Goal: Transaction & Acquisition: Purchase product/service

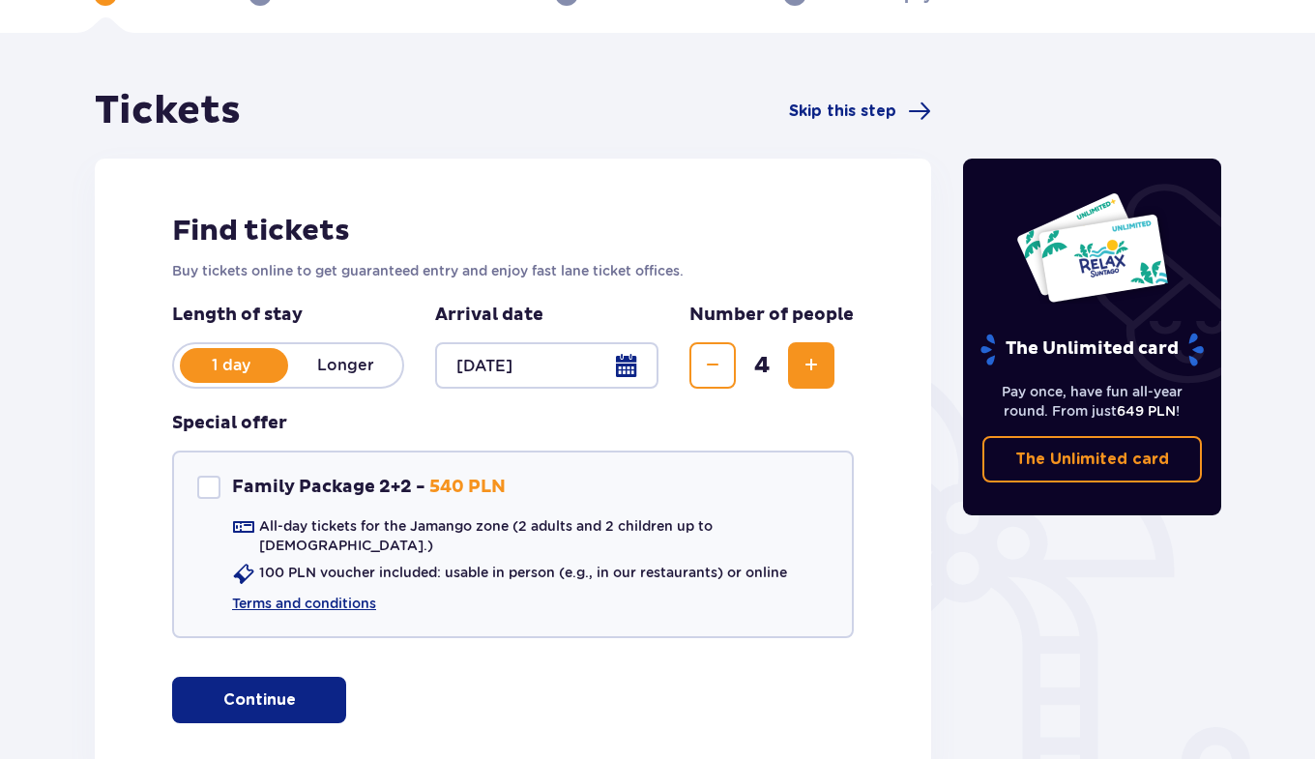
scroll to position [142, 0]
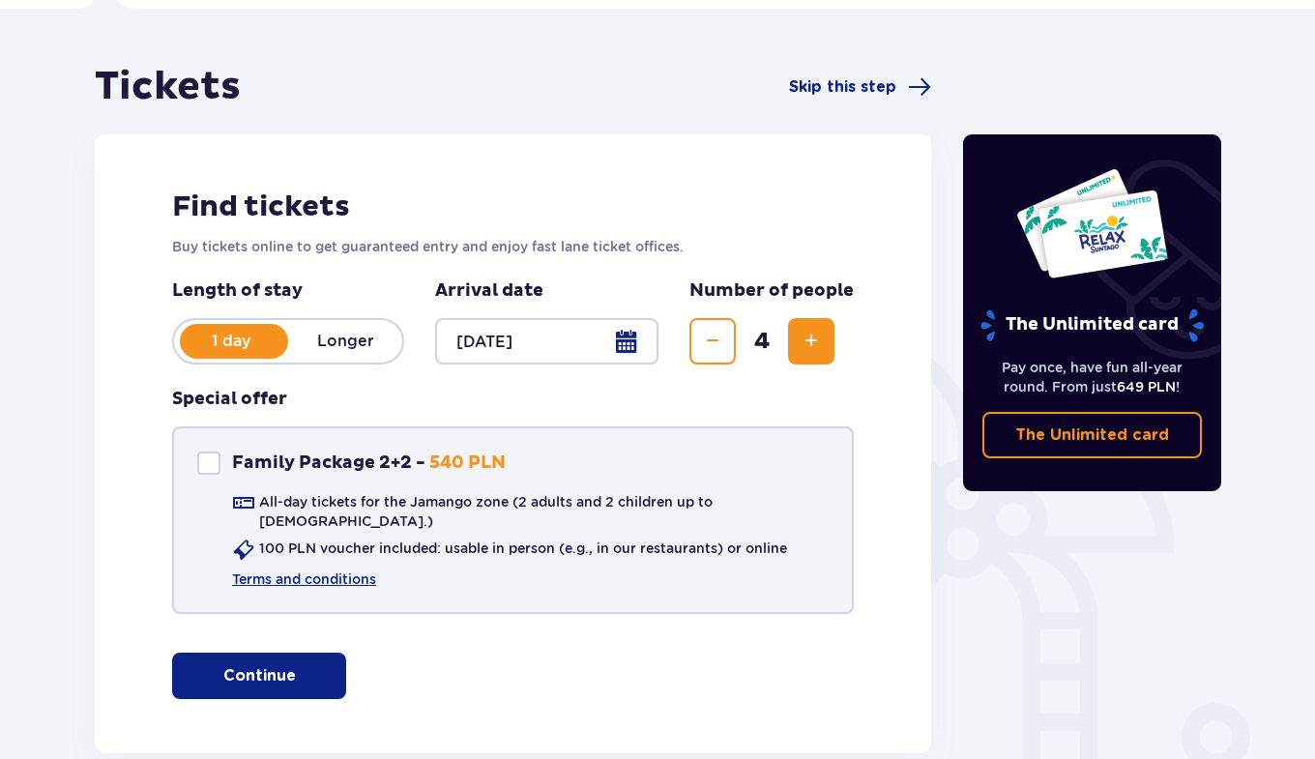
click at [206, 462] on div "Family Package 2+2" at bounding box center [208, 462] width 23 height 23
checkbox input "true"
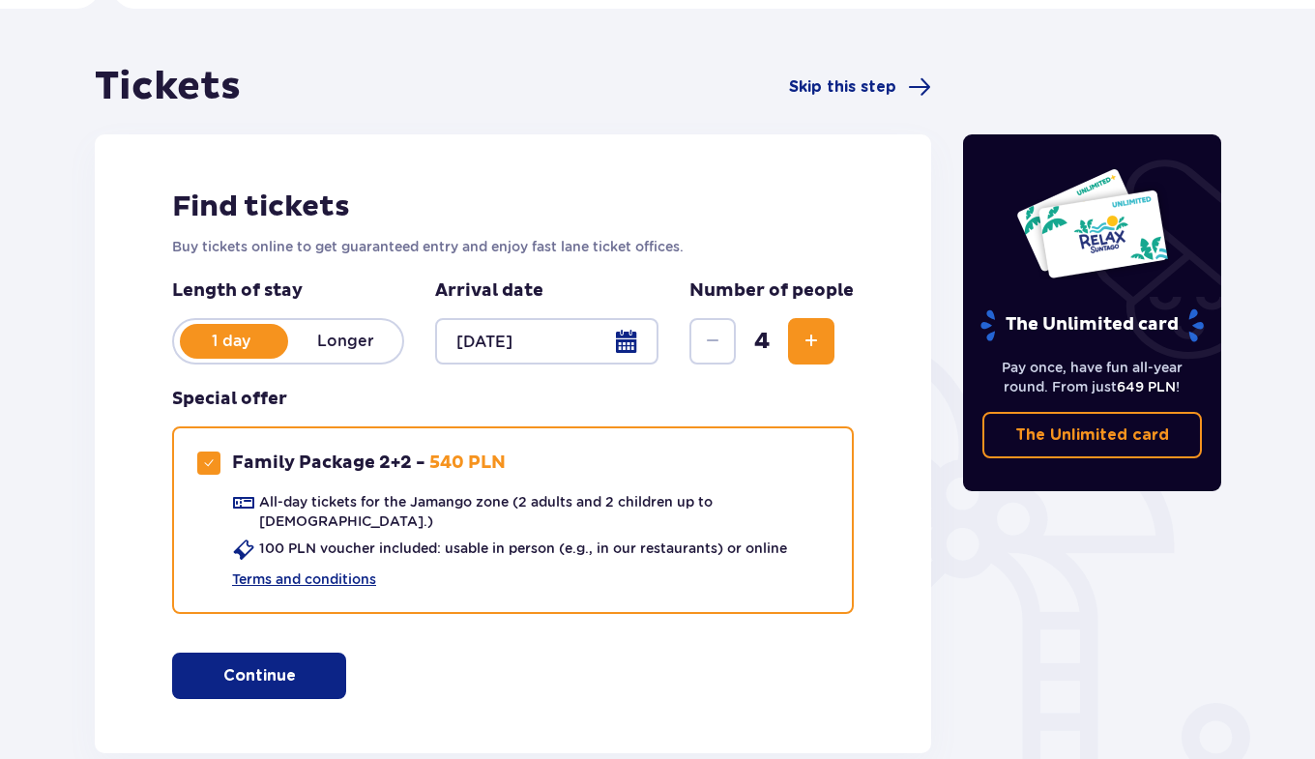
click at [255, 665] on p "Continue" at bounding box center [259, 675] width 73 height 21
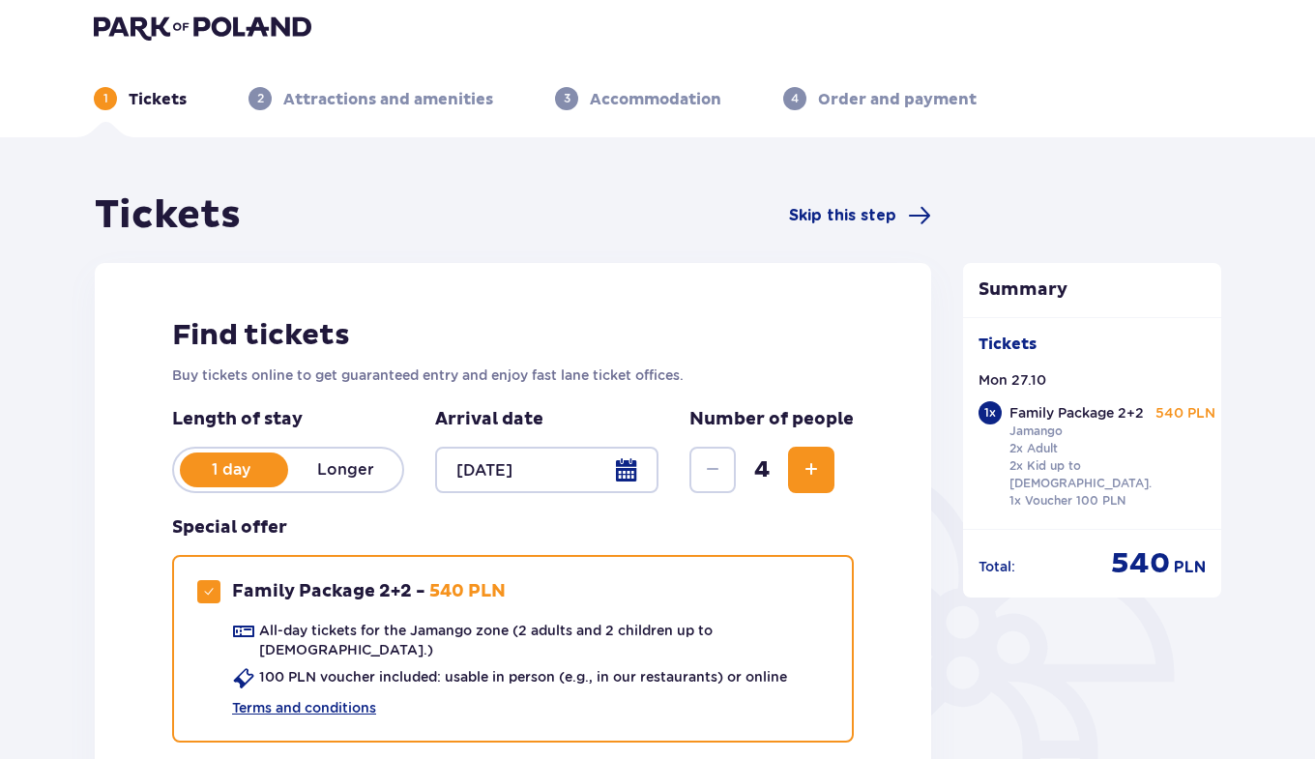
scroll to position [13, 0]
click at [143, 99] on p "Tickets" at bounding box center [158, 100] width 58 height 21
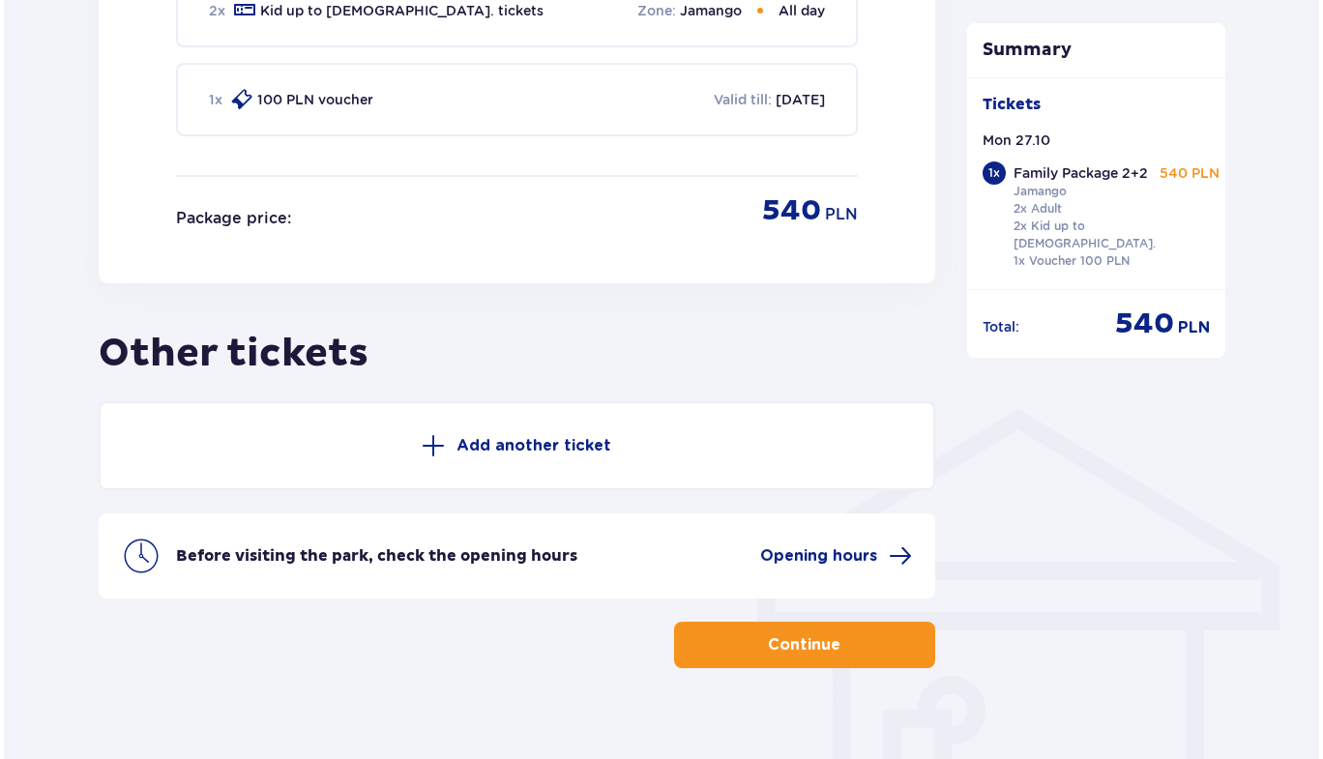
scroll to position [1171, 0]
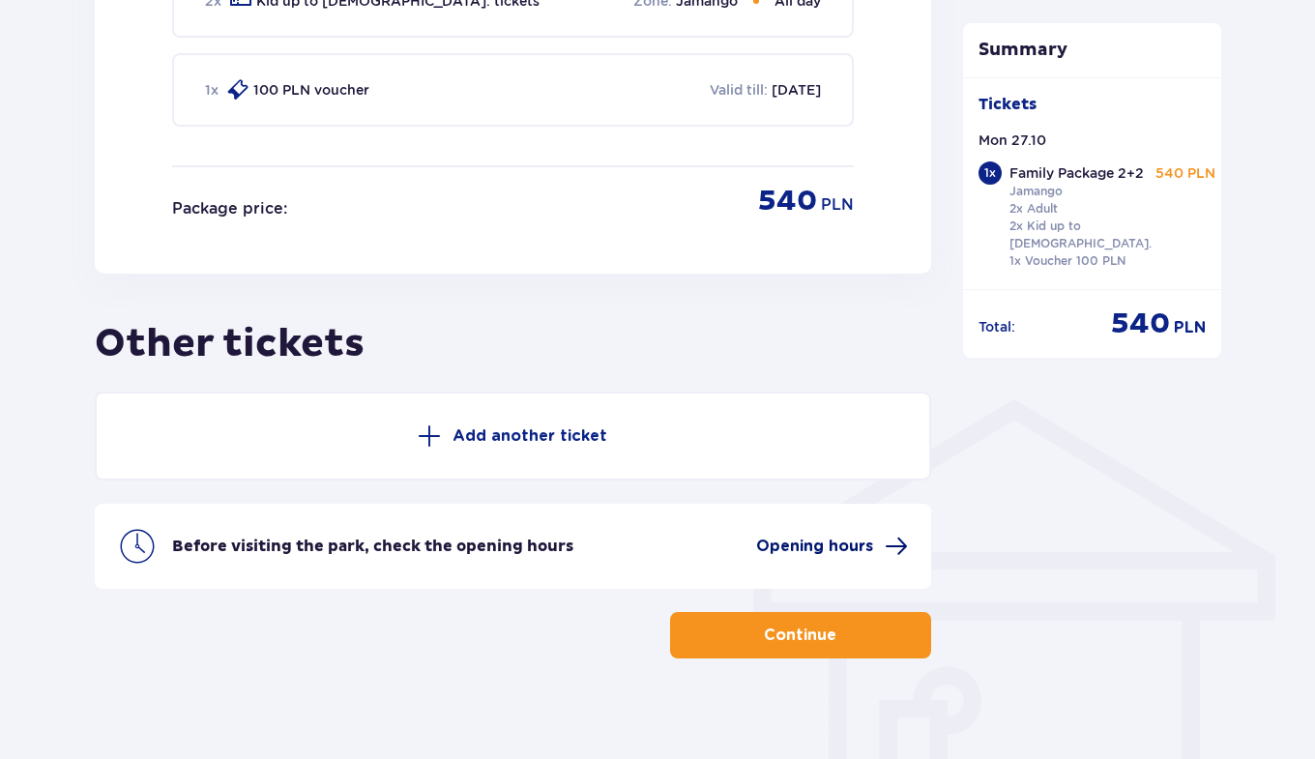
click at [790, 539] on span "Opening hours" at bounding box center [814, 546] width 117 height 21
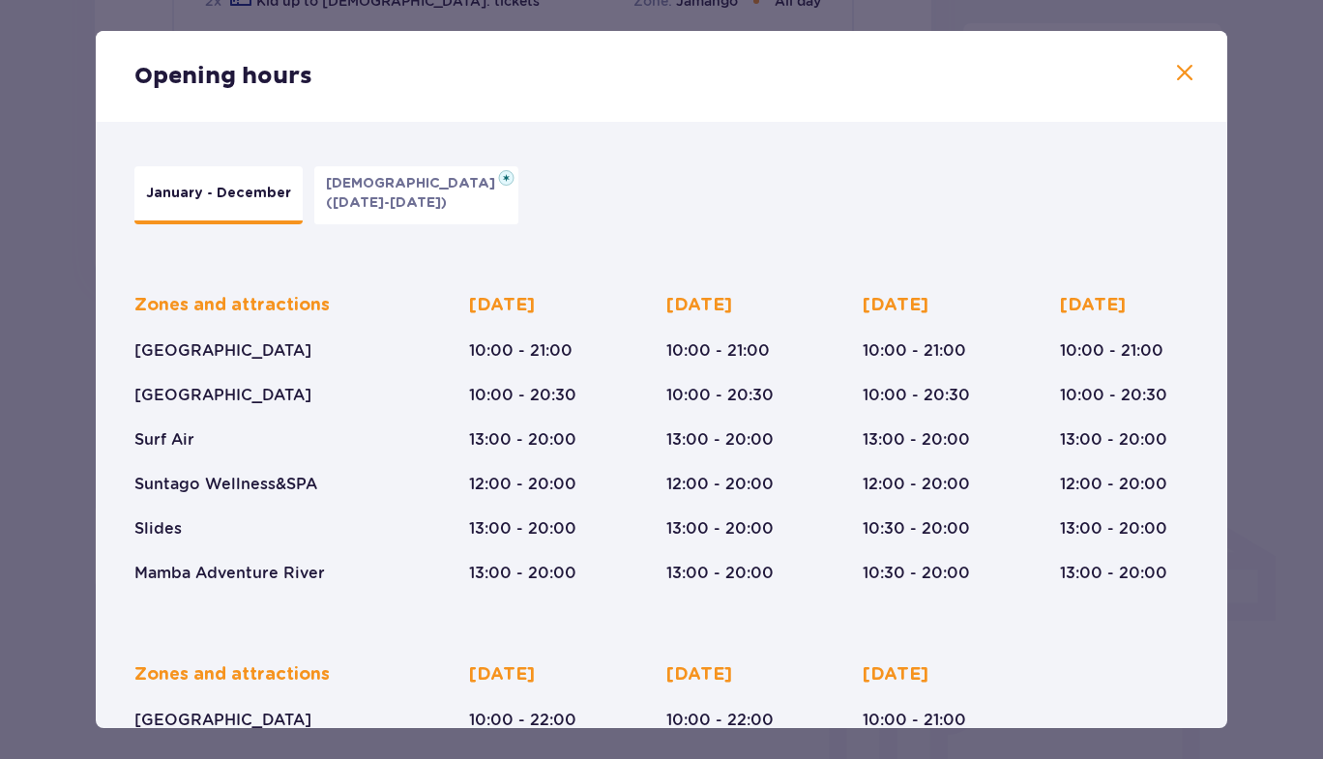
click at [1176, 72] on span at bounding box center [1184, 73] width 23 height 23
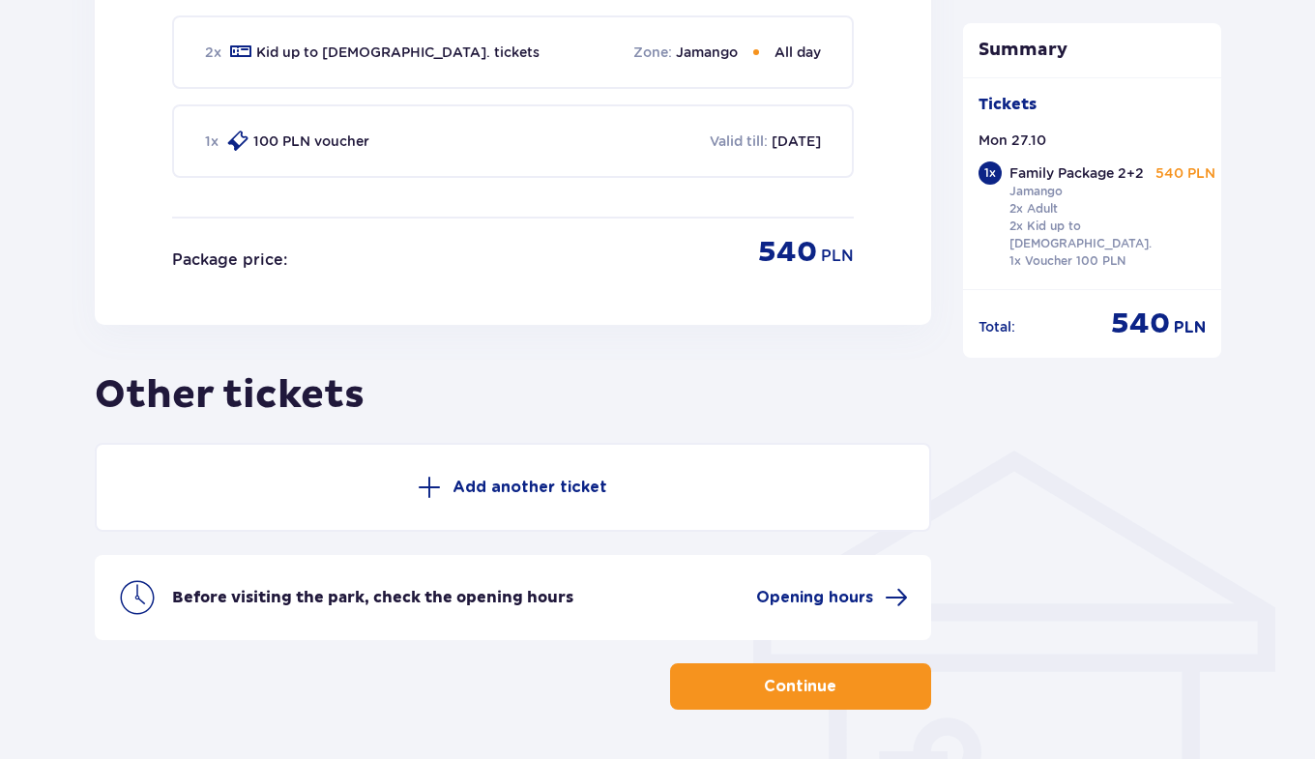
scroll to position [1171, 0]
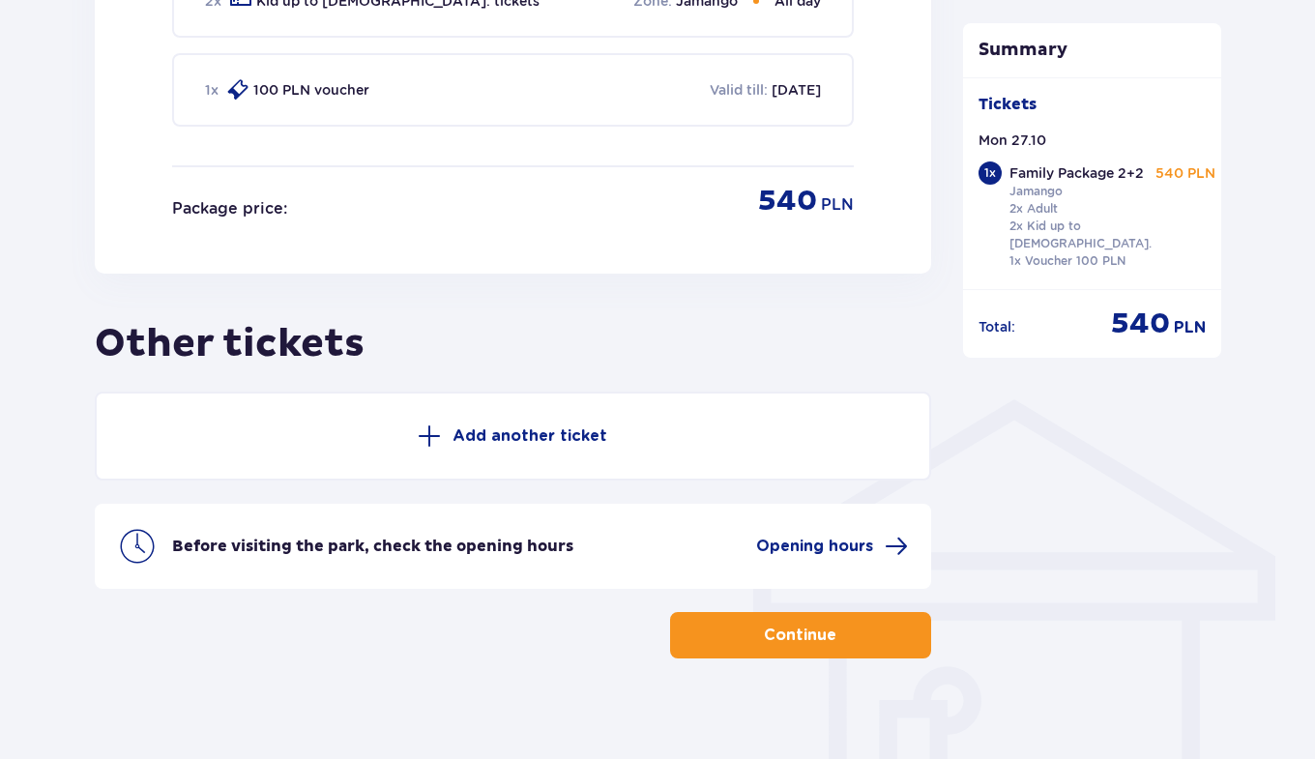
click at [764, 625] on p "Continue" at bounding box center [800, 635] width 73 height 21
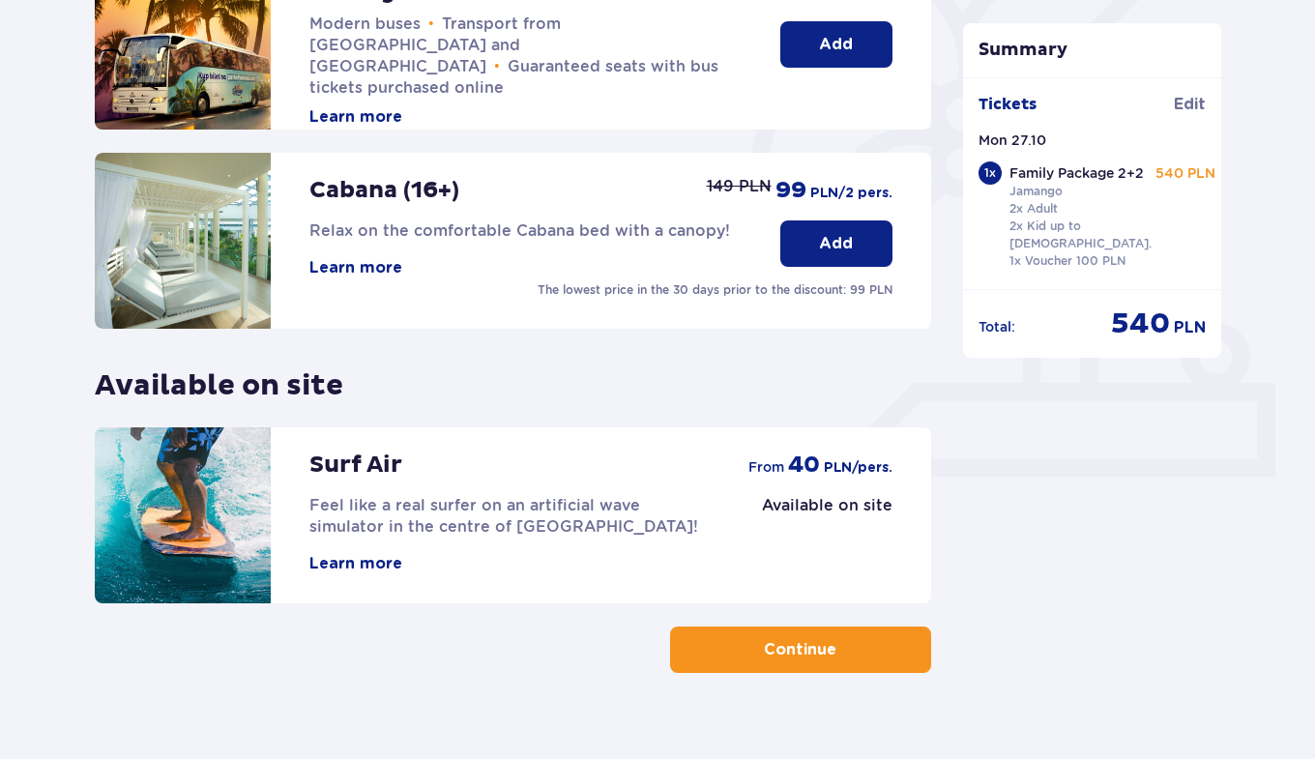
scroll to position [552, 0]
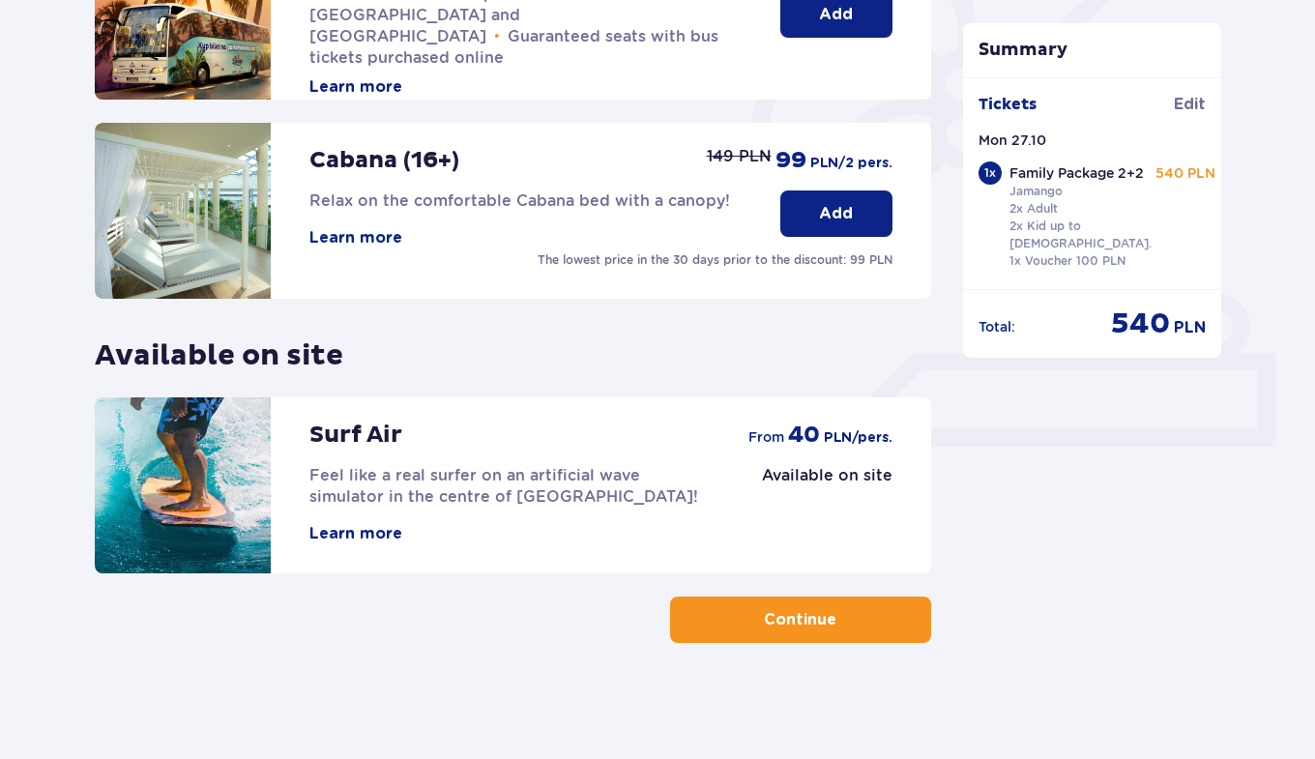
click at [794, 624] on p "Continue" at bounding box center [800, 619] width 73 height 21
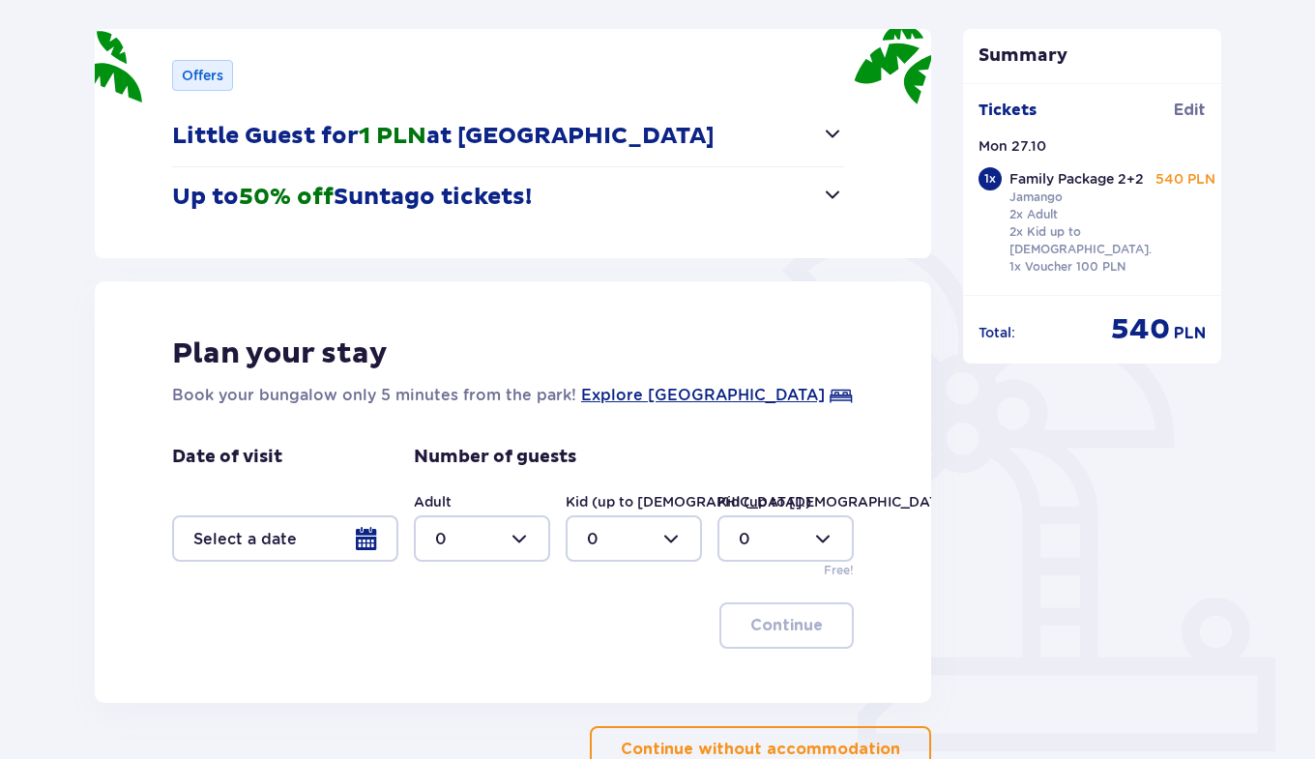
scroll to position [377, 0]
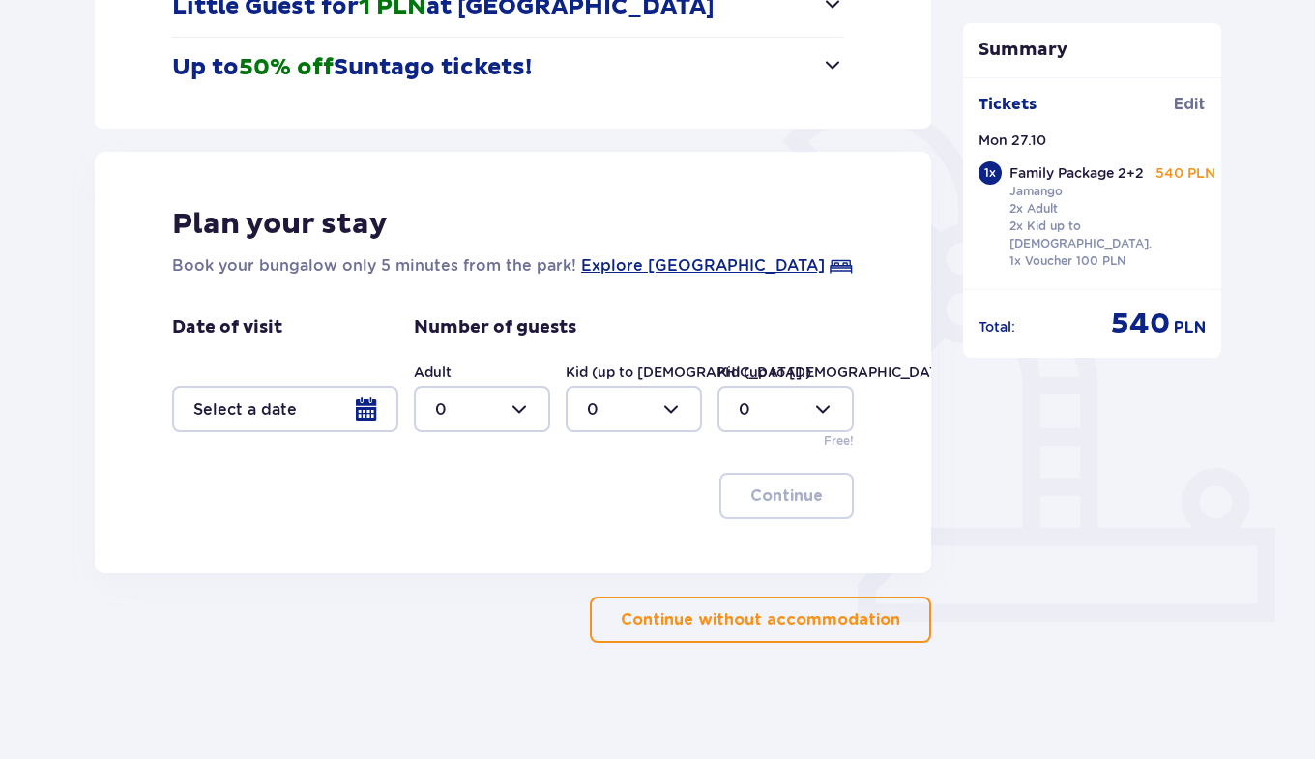
click at [374, 413] on div at bounding box center [285, 409] width 226 height 46
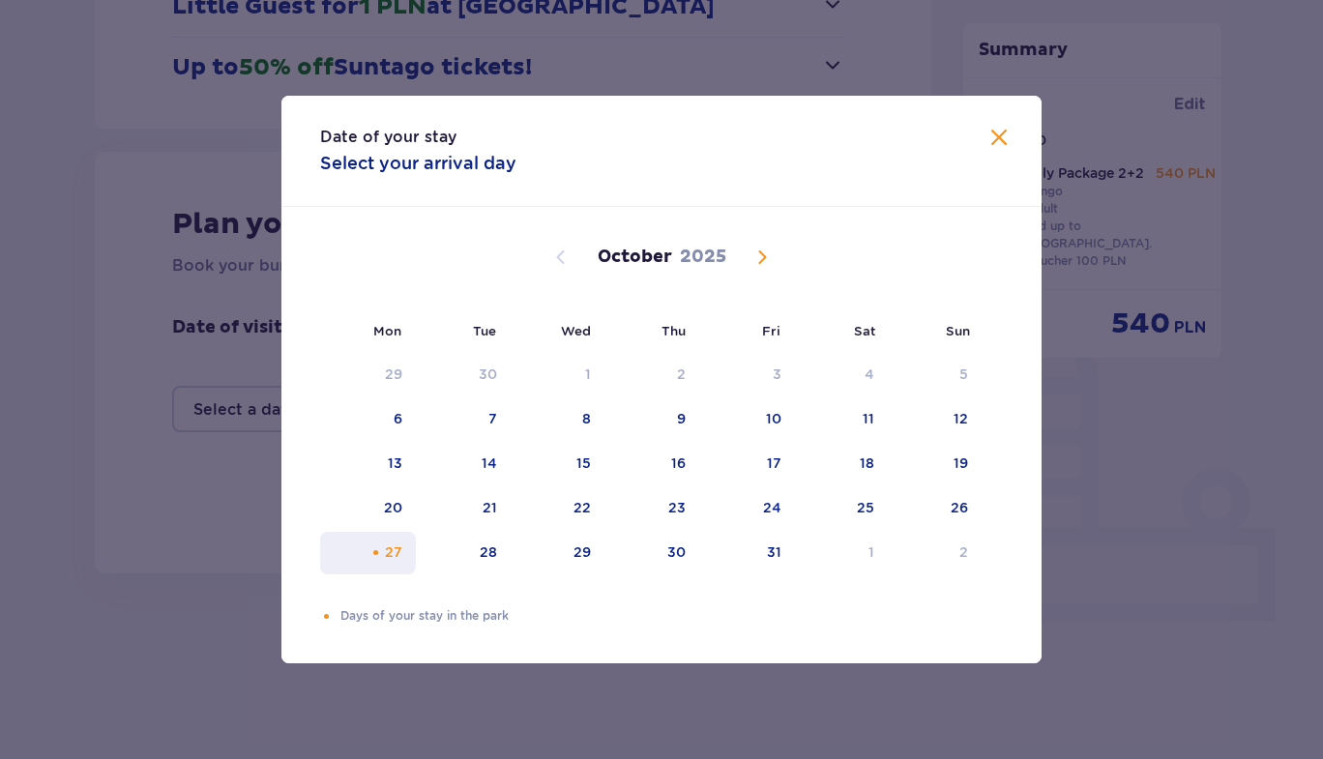
click at [402, 564] on div "27" at bounding box center [368, 553] width 96 height 43
click at [492, 559] on div "28" at bounding box center [488, 551] width 17 height 19
type input "27.10.25 - 28.10.25"
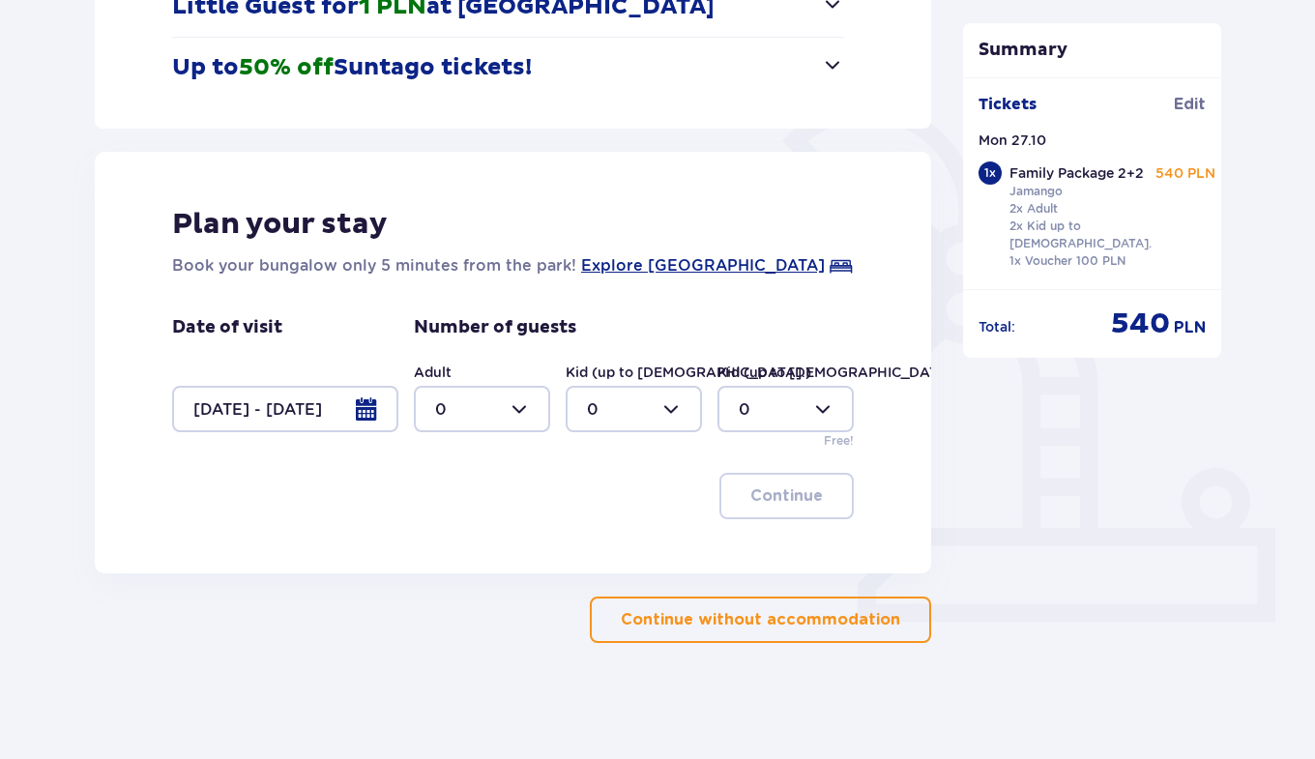
click at [519, 412] on div at bounding box center [482, 409] width 136 height 46
click at [464, 547] on div "2" at bounding box center [482, 549] width 94 height 21
type input "2"
click at [663, 416] on div at bounding box center [634, 409] width 136 height 46
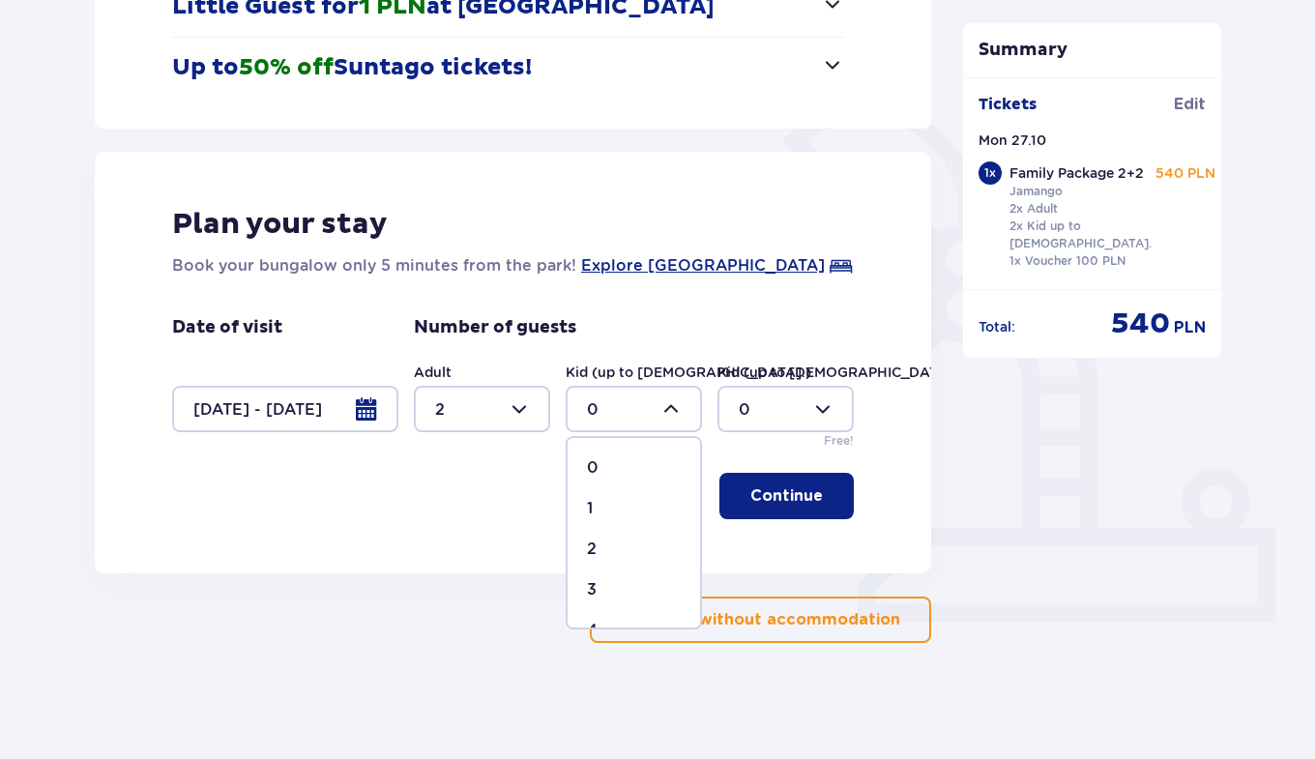
click at [600, 548] on div "2" at bounding box center [634, 549] width 94 height 21
type input "2"
click at [789, 496] on p "Continue" at bounding box center [786, 495] width 73 height 21
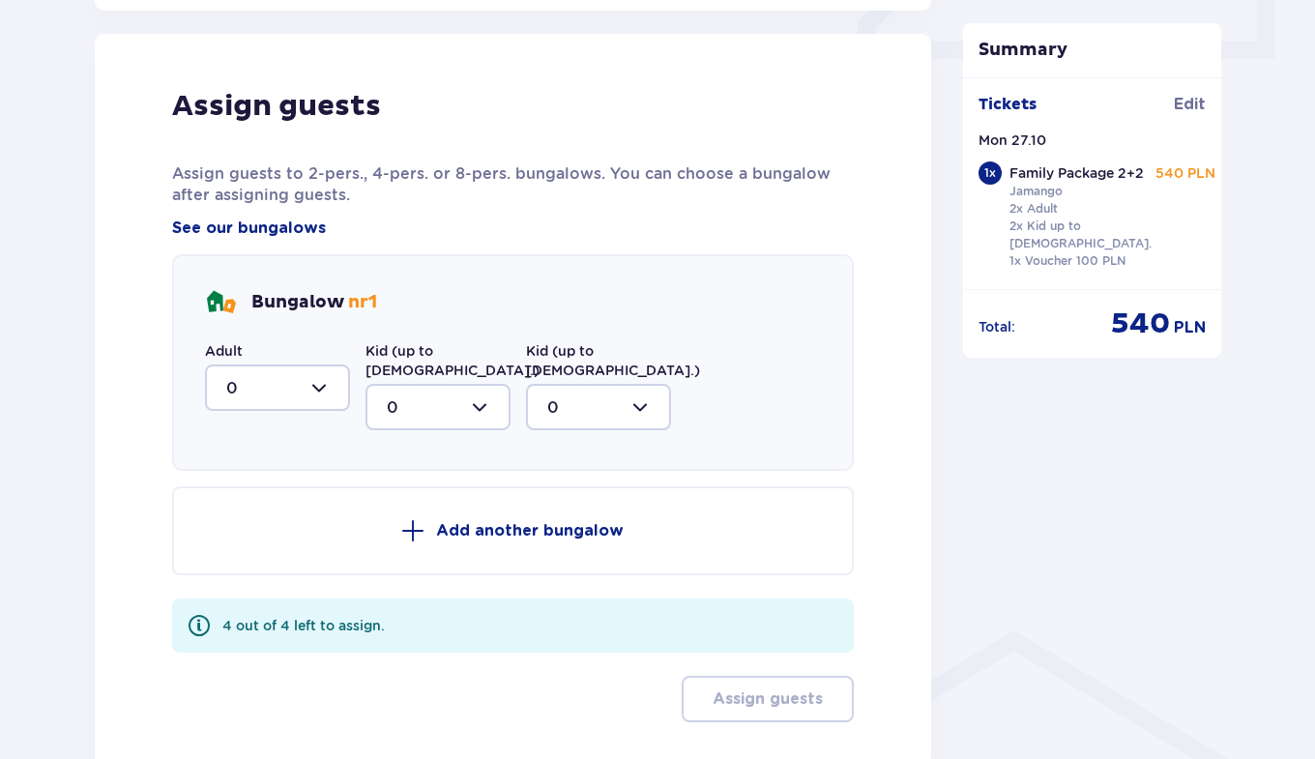
scroll to position [950, 0]
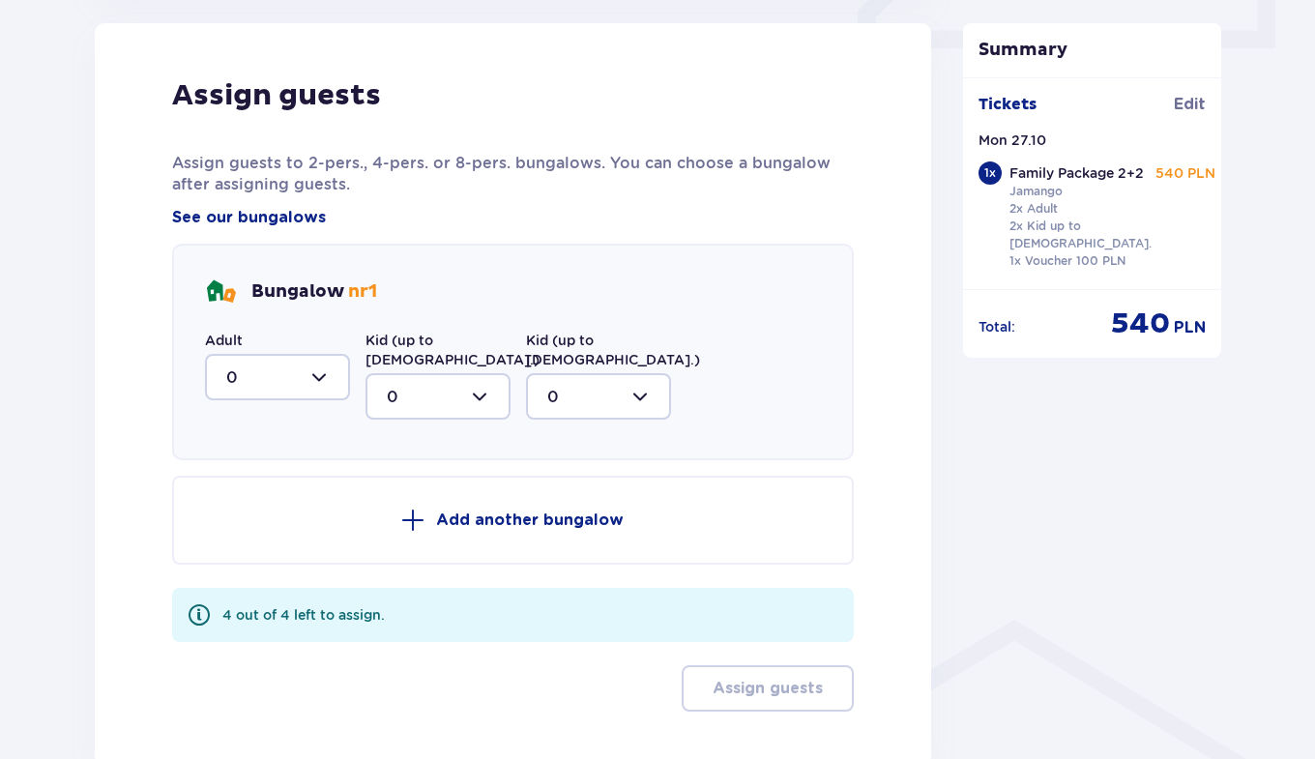
click at [309, 379] on div at bounding box center [277, 377] width 145 height 46
click at [262, 519] on div "2" at bounding box center [277, 517] width 102 height 21
type input "2"
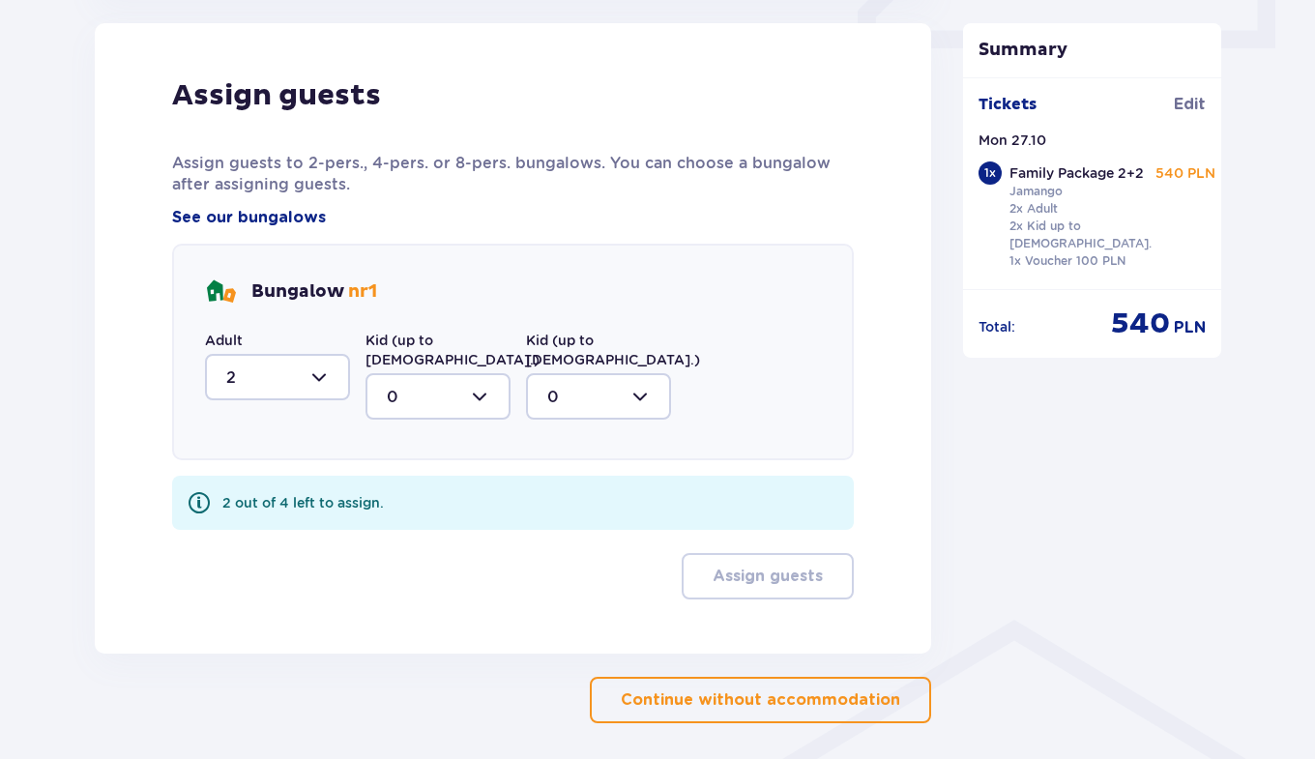
click at [474, 379] on div at bounding box center [437, 396] width 145 height 46
click at [417, 526] on div "2" at bounding box center [438, 536] width 102 height 21
type input "2"
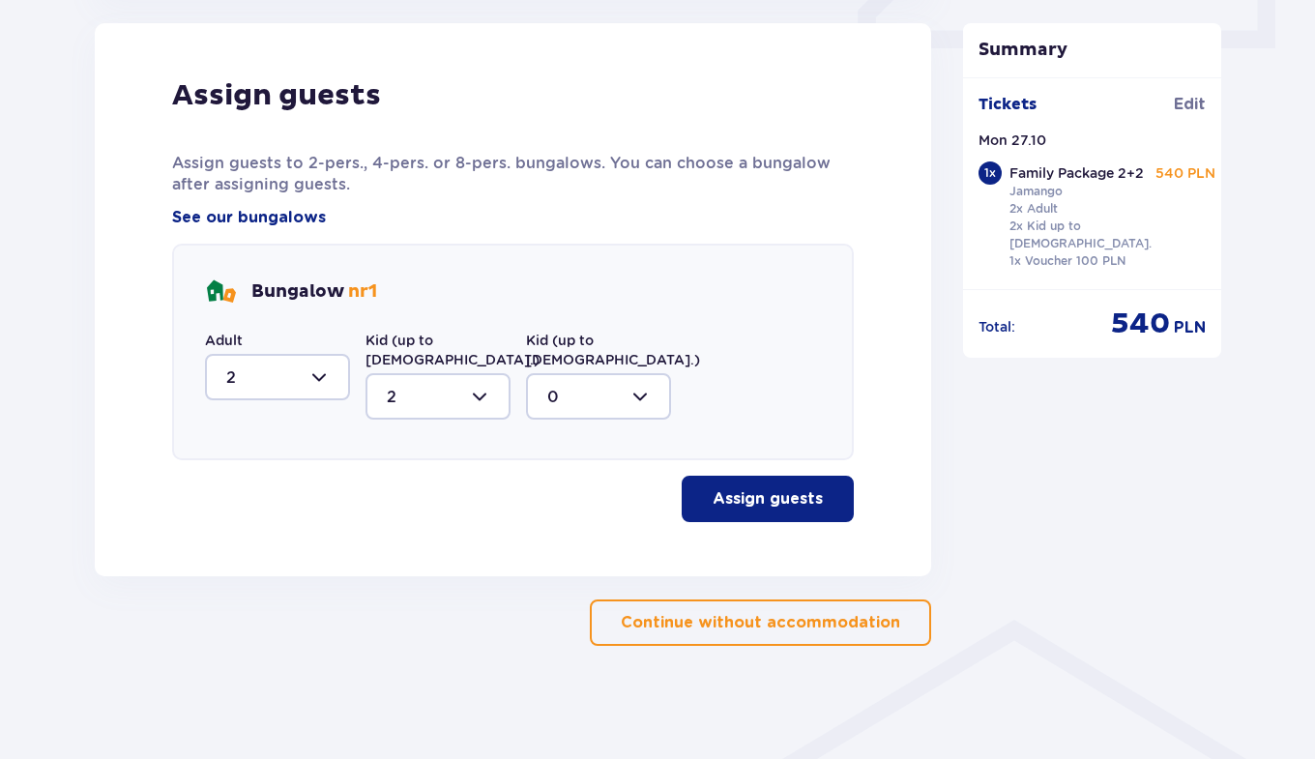
scroll to position [934, 0]
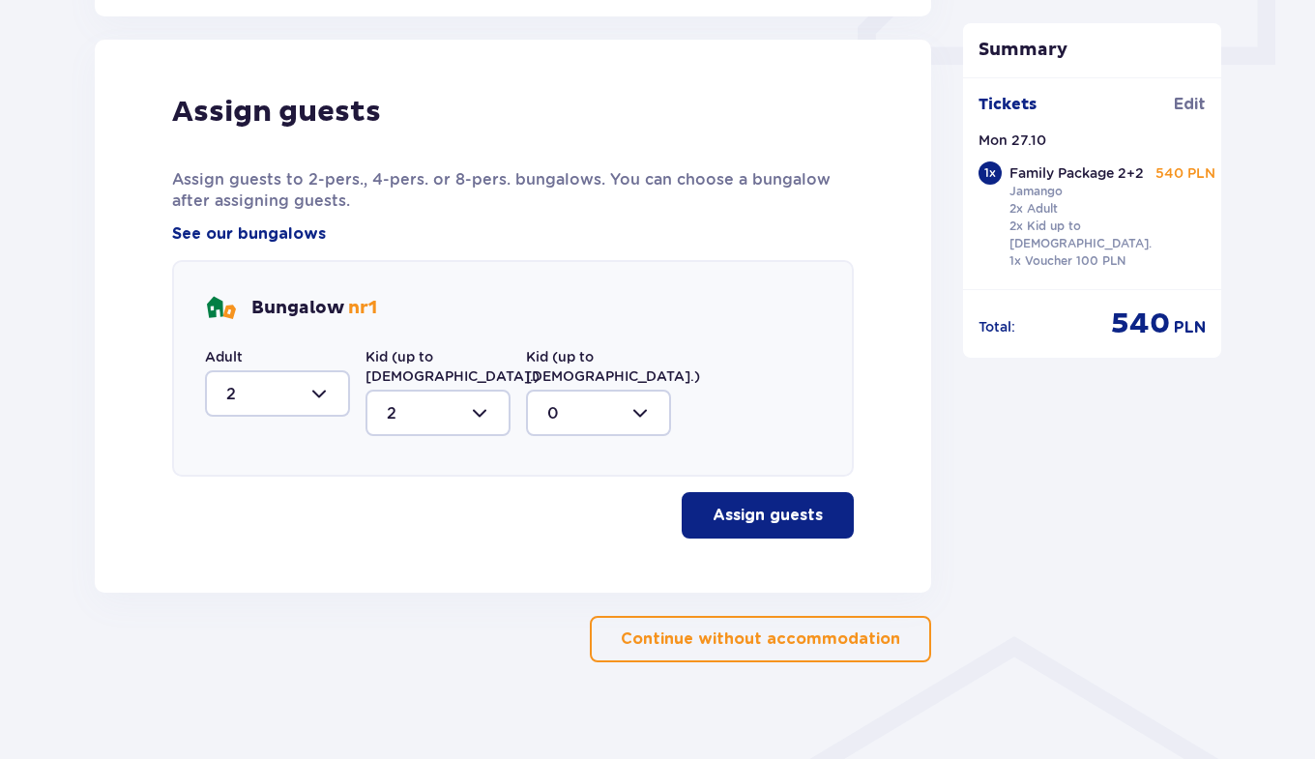
click at [713, 505] on p "Assign guests" at bounding box center [768, 515] width 110 height 21
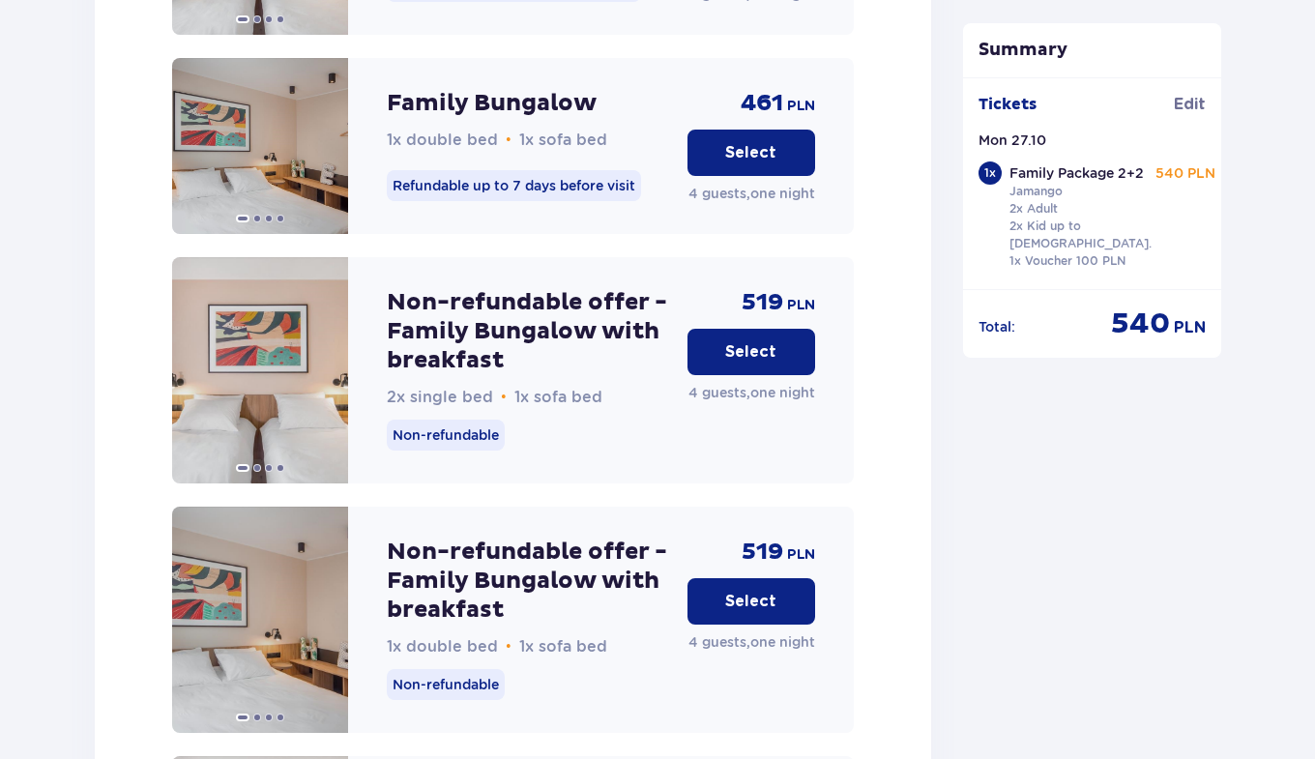
scroll to position [2396, 0]
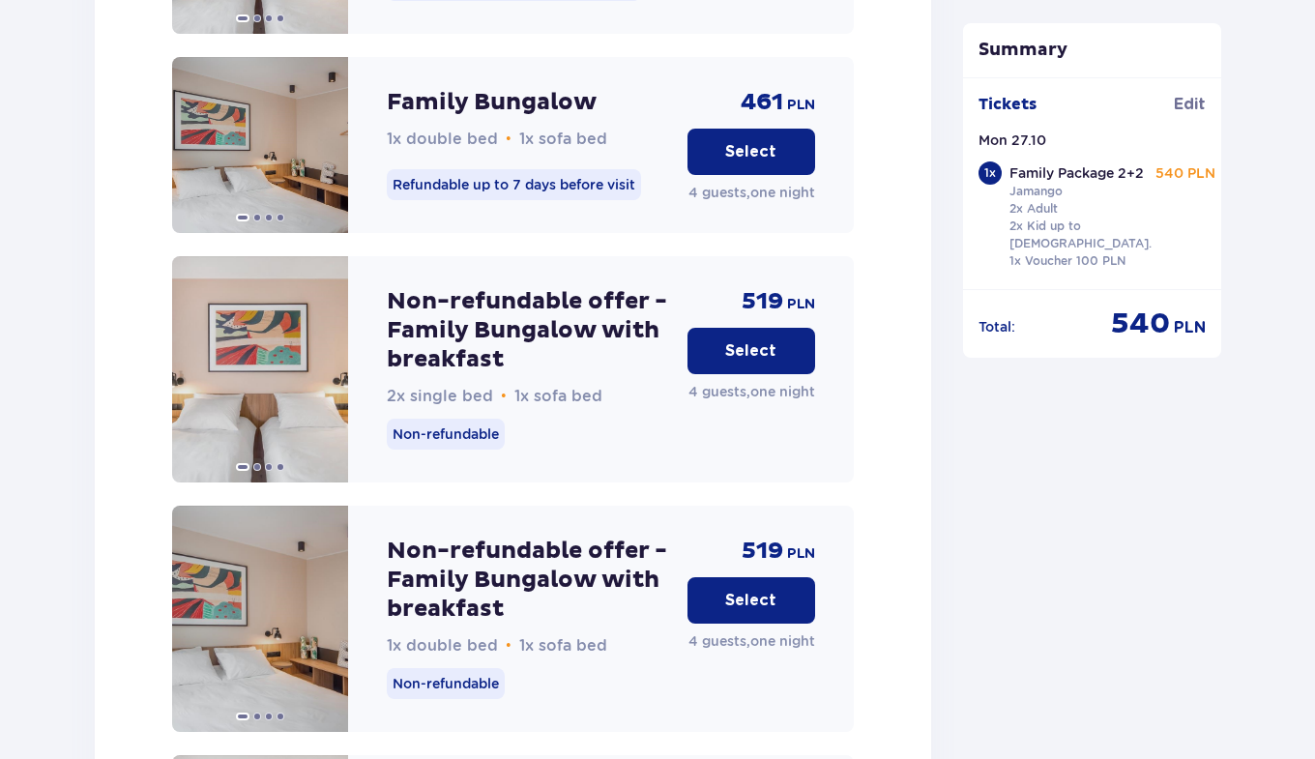
click at [704, 506] on div "519 PLN Select 4 guests , one night" at bounding box center [751, 619] width 128 height 226
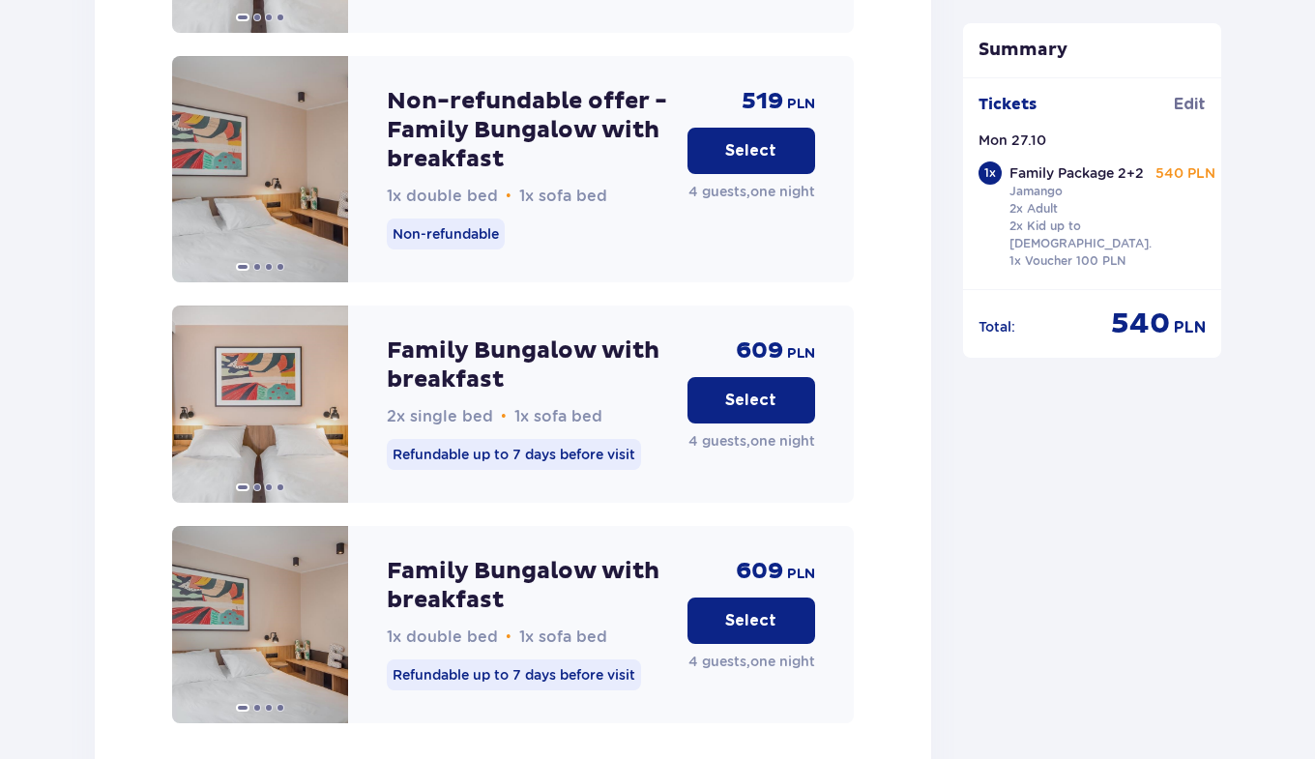
scroll to position [3074, 0]
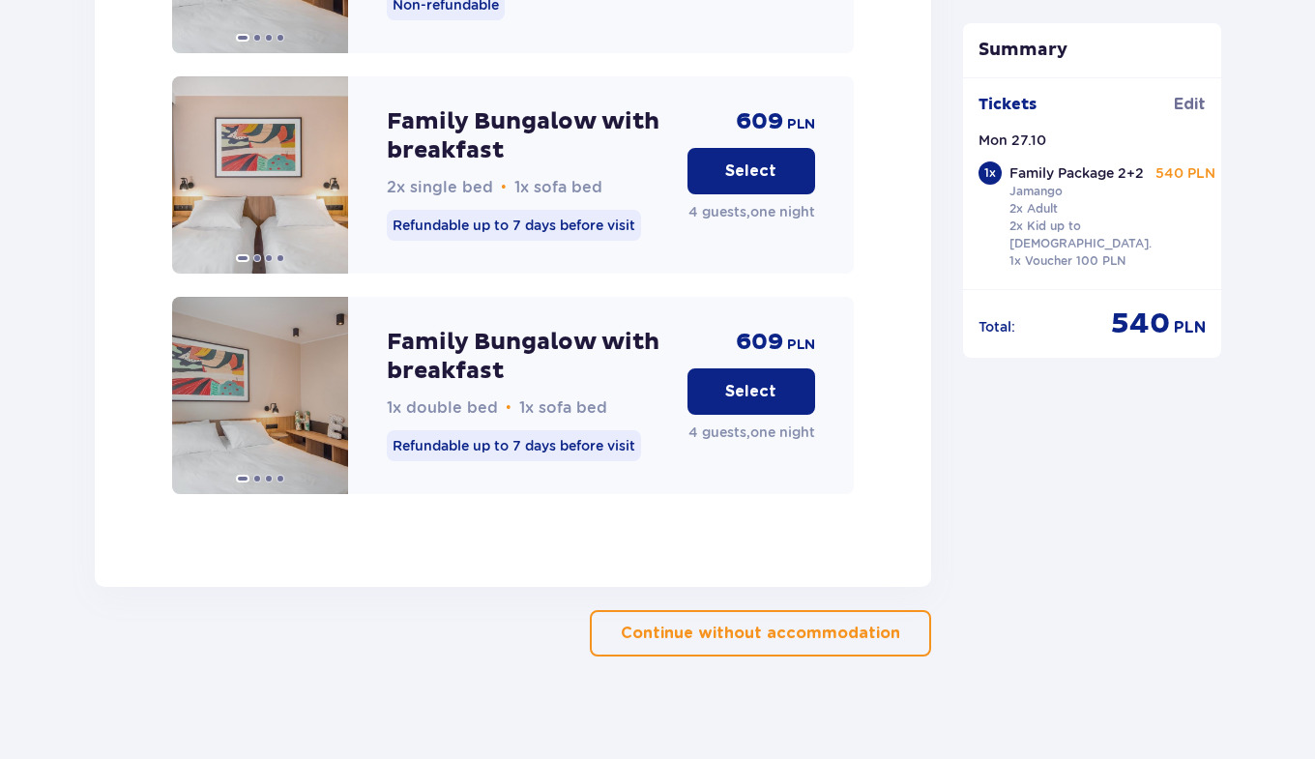
click at [684, 628] on p "Continue without accommodation" at bounding box center [760, 633] width 279 height 21
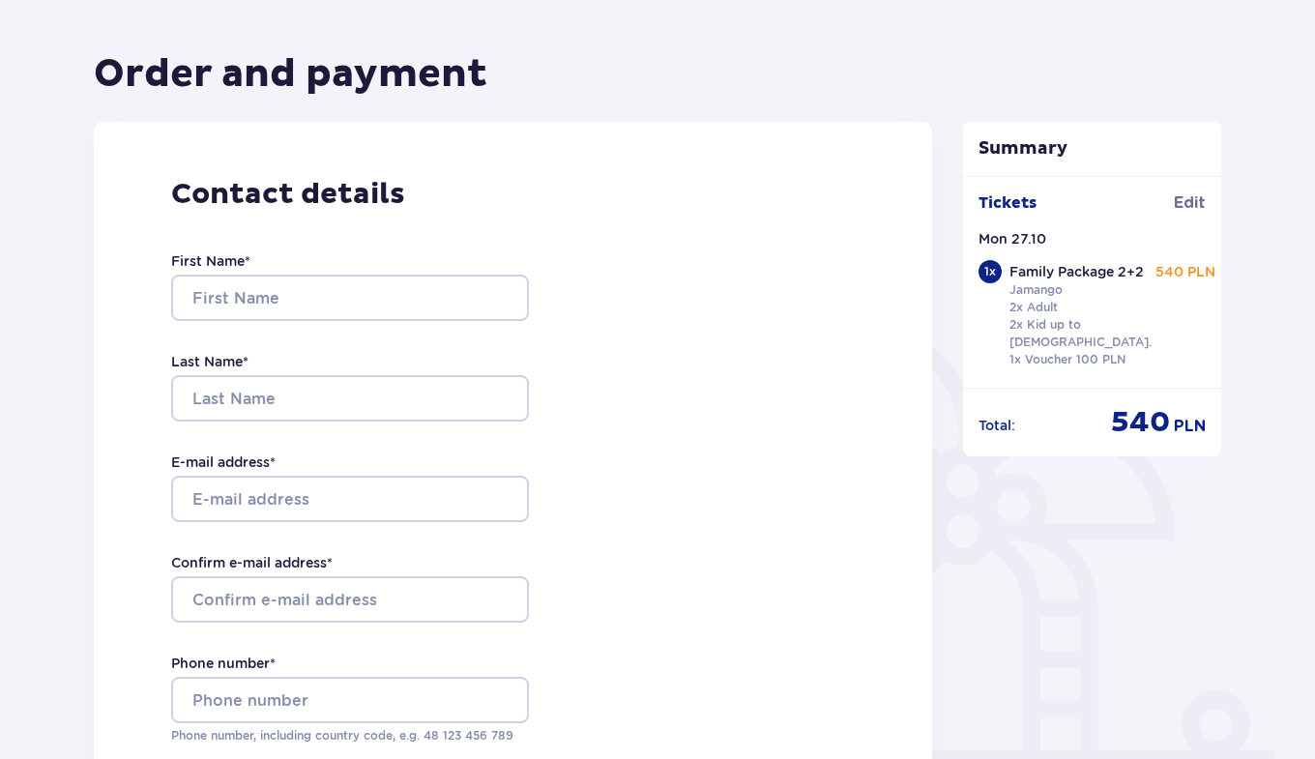
scroll to position [158, 0]
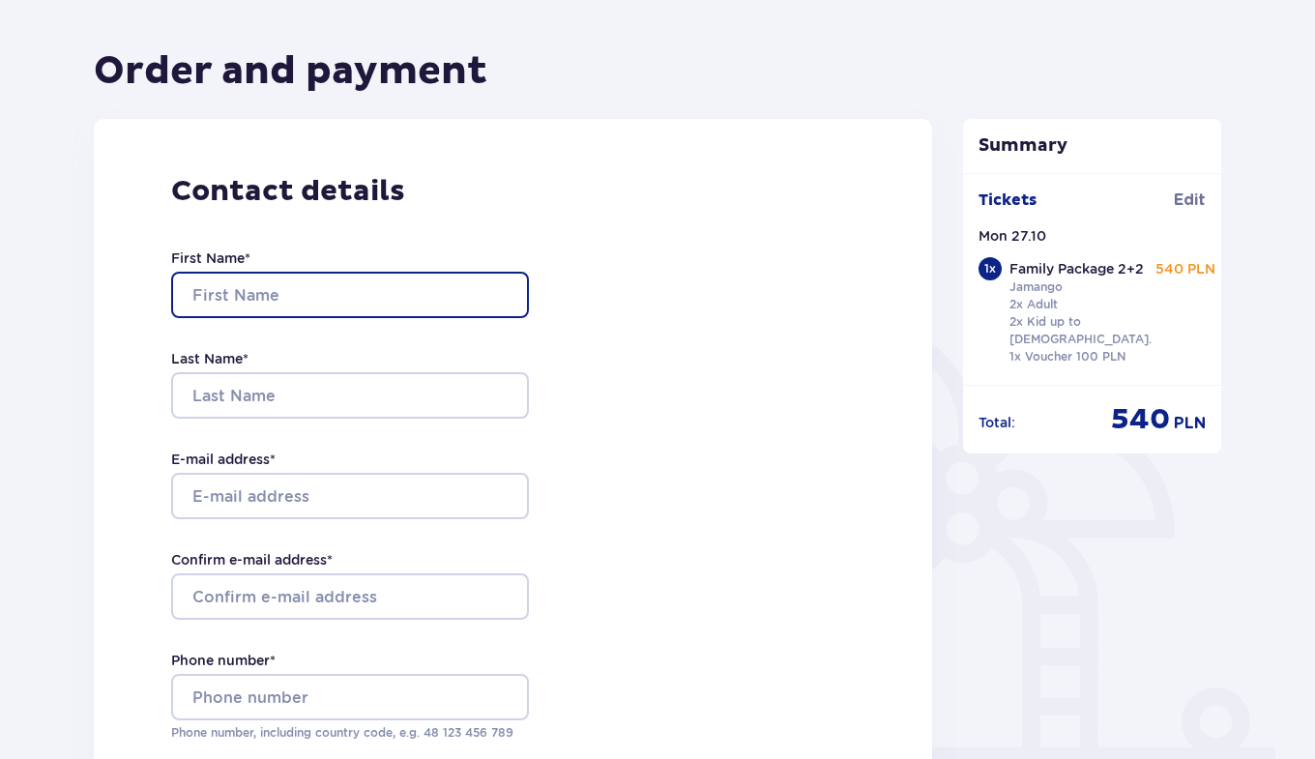
click at [451, 284] on input "First Name *" at bounding box center [350, 295] width 358 height 46
type input "Jiri"
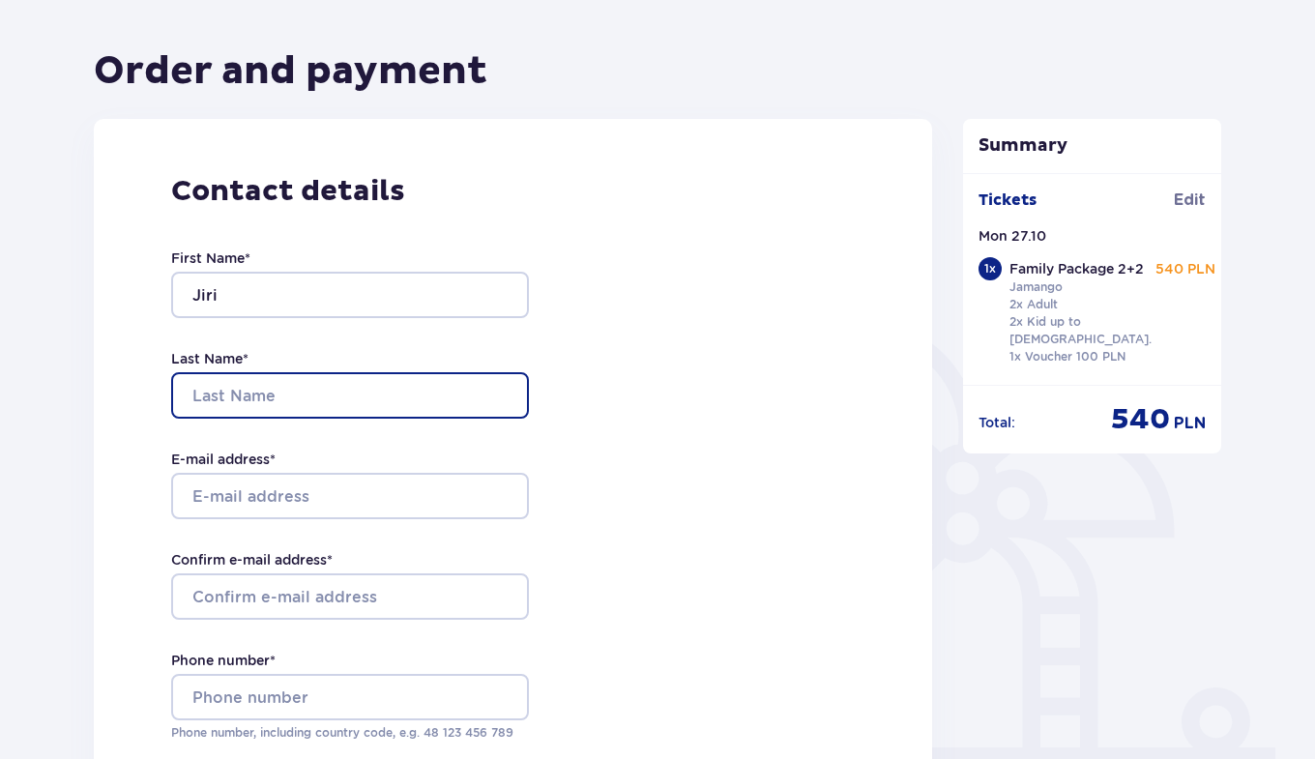
type input "Malinovsky"
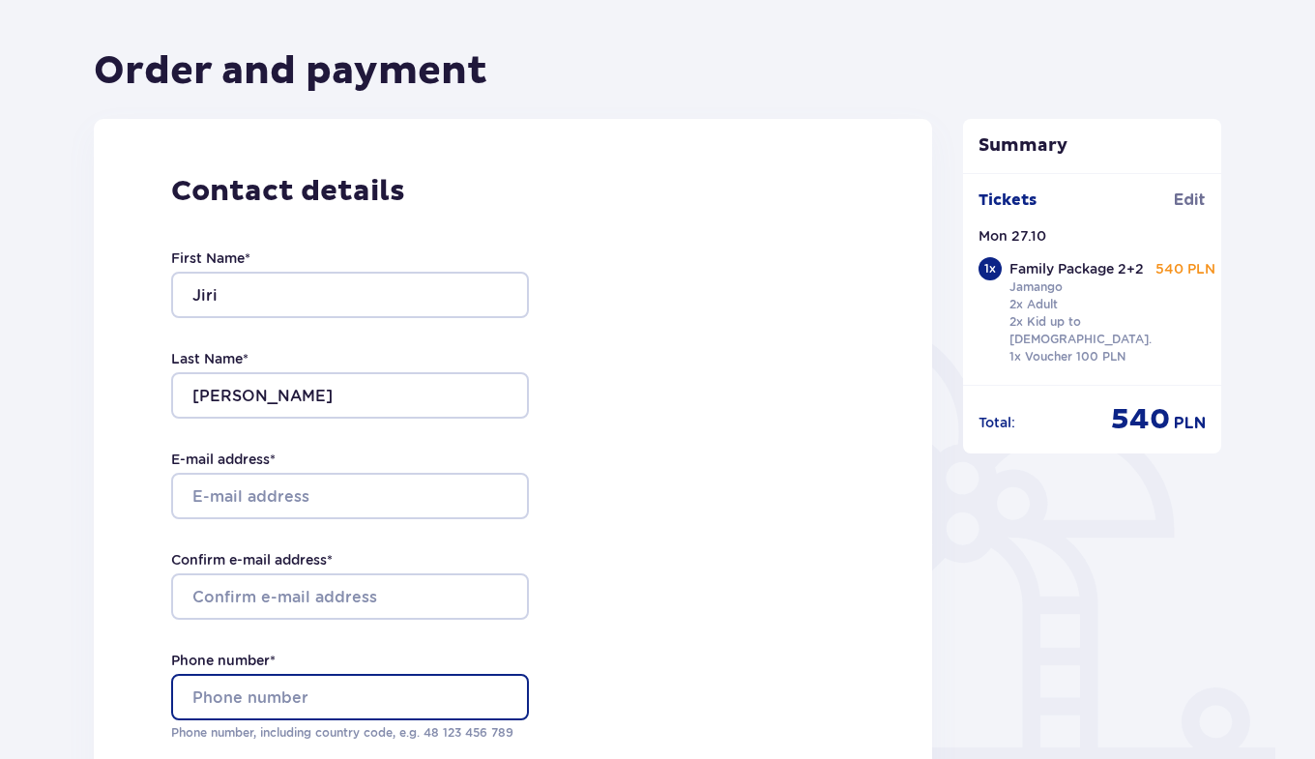
type input "776752287"
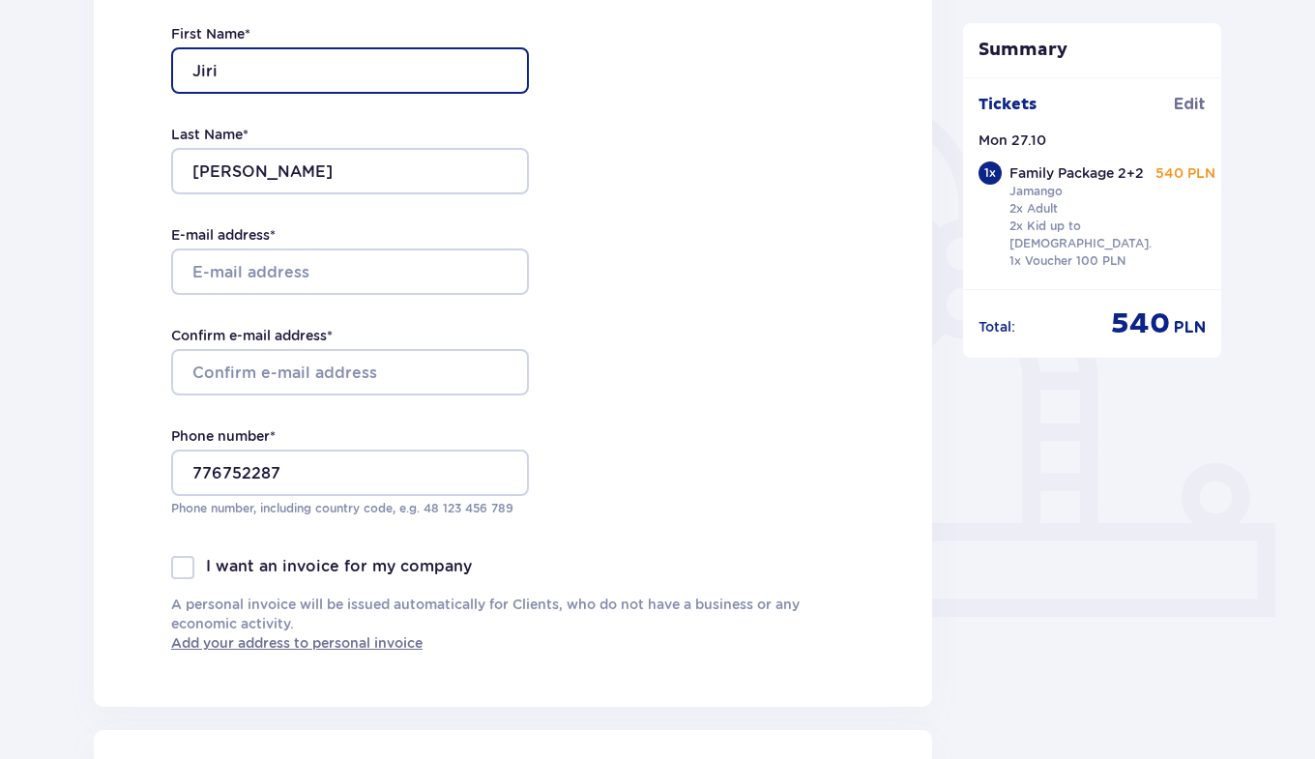
scroll to position [383, 0]
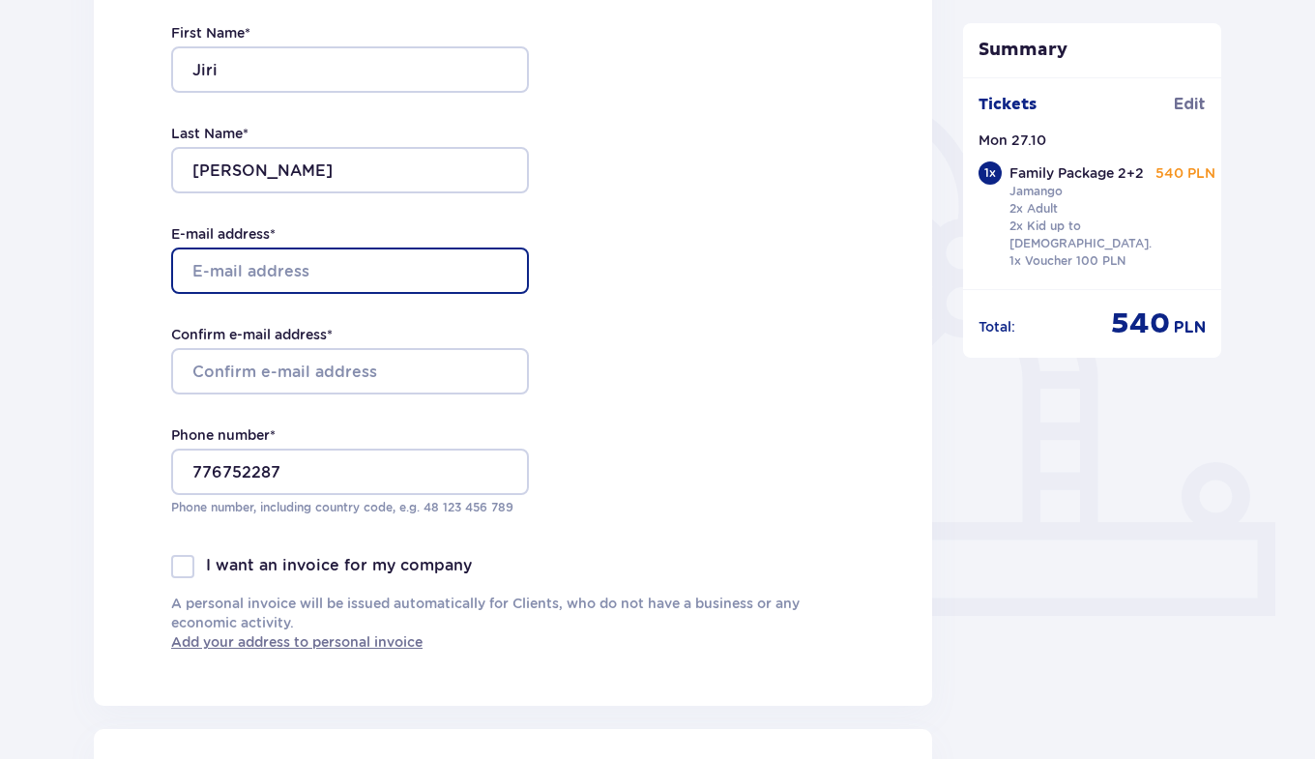
click at [401, 266] on input "E-mail address *" at bounding box center [350, 271] width 358 height 46
type input "[PERSON_NAME][EMAIL_ADDRESS][DOMAIN_NAME]"
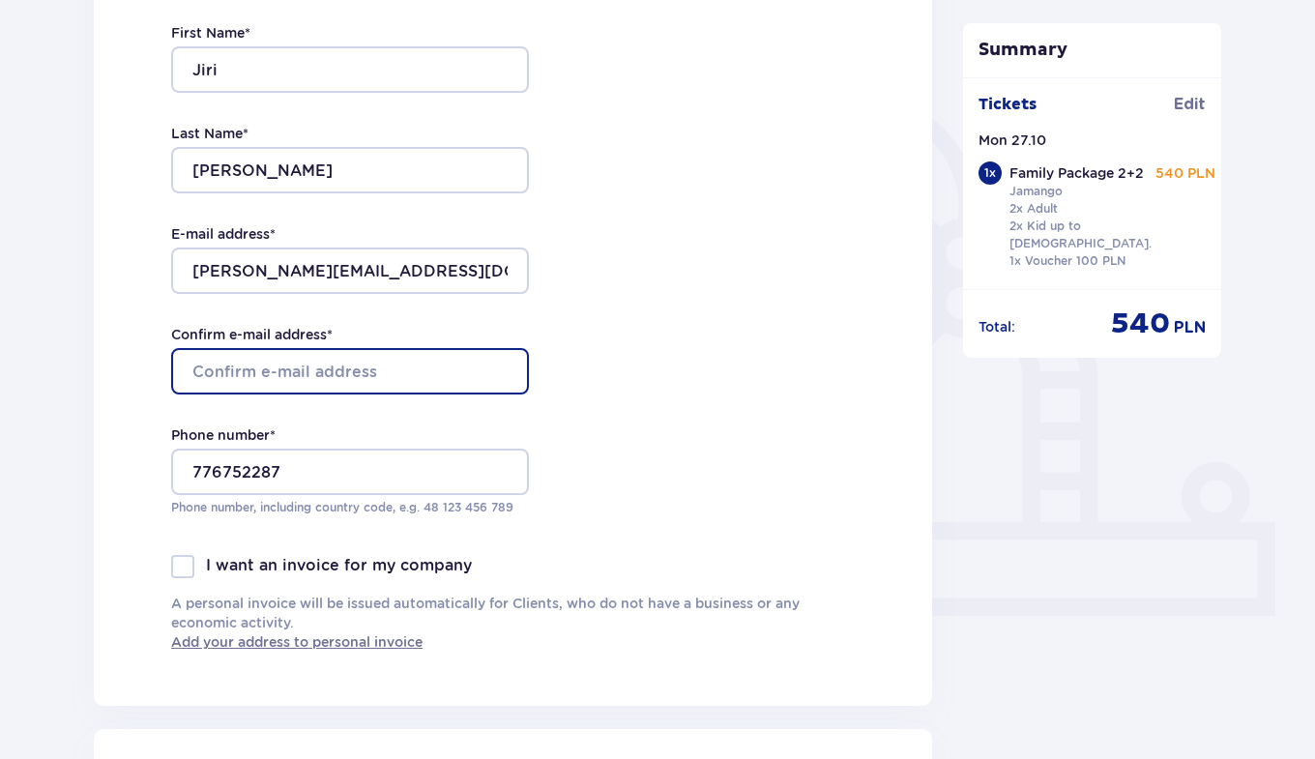
click at [365, 357] on input "Confirm e-mail address *" at bounding box center [350, 371] width 358 height 46
type input "[PERSON_NAME][EMAIL_ADDRESS][DOMAIN_NAME]"
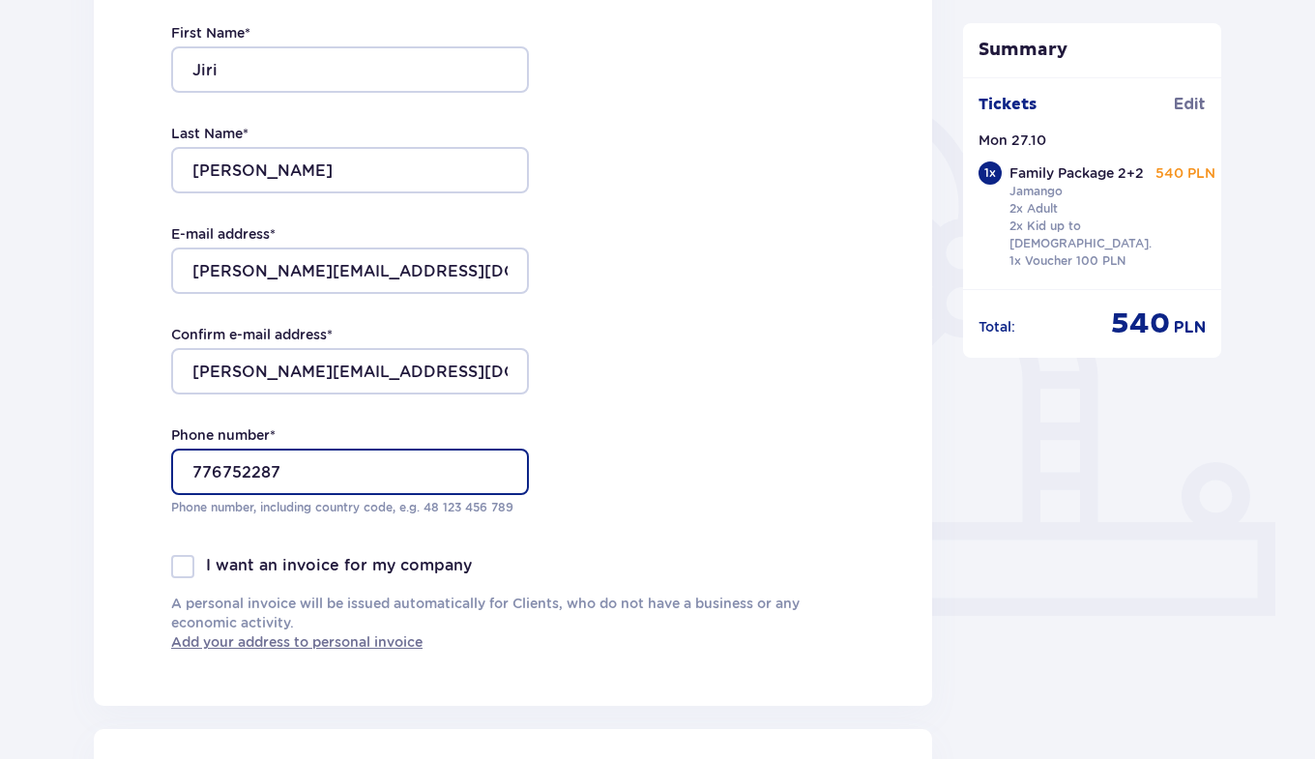
click at [197, 472] on input "776752287" at bounding box center [350, 472] width 358 height 46
click at [193, 472] on input "776752287" at bounding box center [350, 472] width 358 height 46
click at [485, 525] on div "First Name * Jiri Last Name * Malinovsky E-mail address * malinovsky.jiri@gmail…" at bounding box center [350, 270] width 358 height 570
click at [189, 468] on input "776752287" at bounding box center [350, 472] width 358 height 46
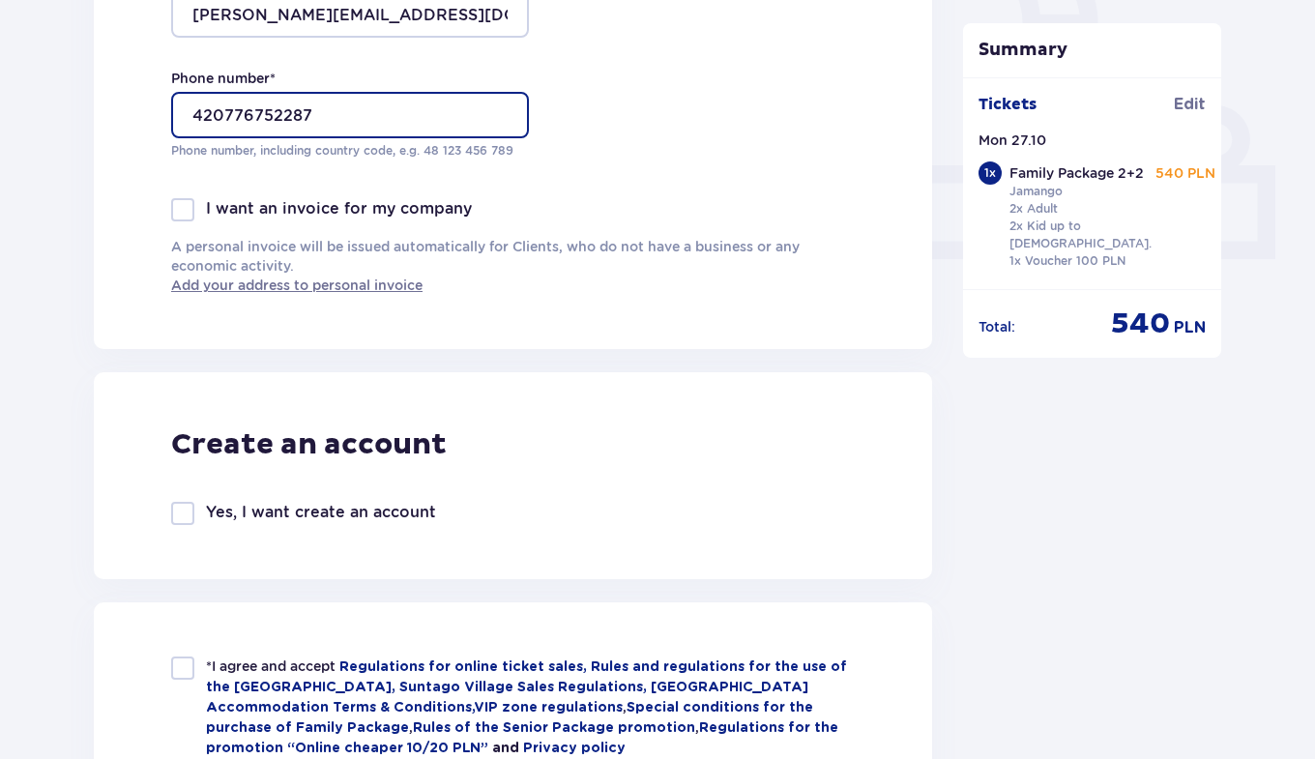
scroll to position [887, 0]
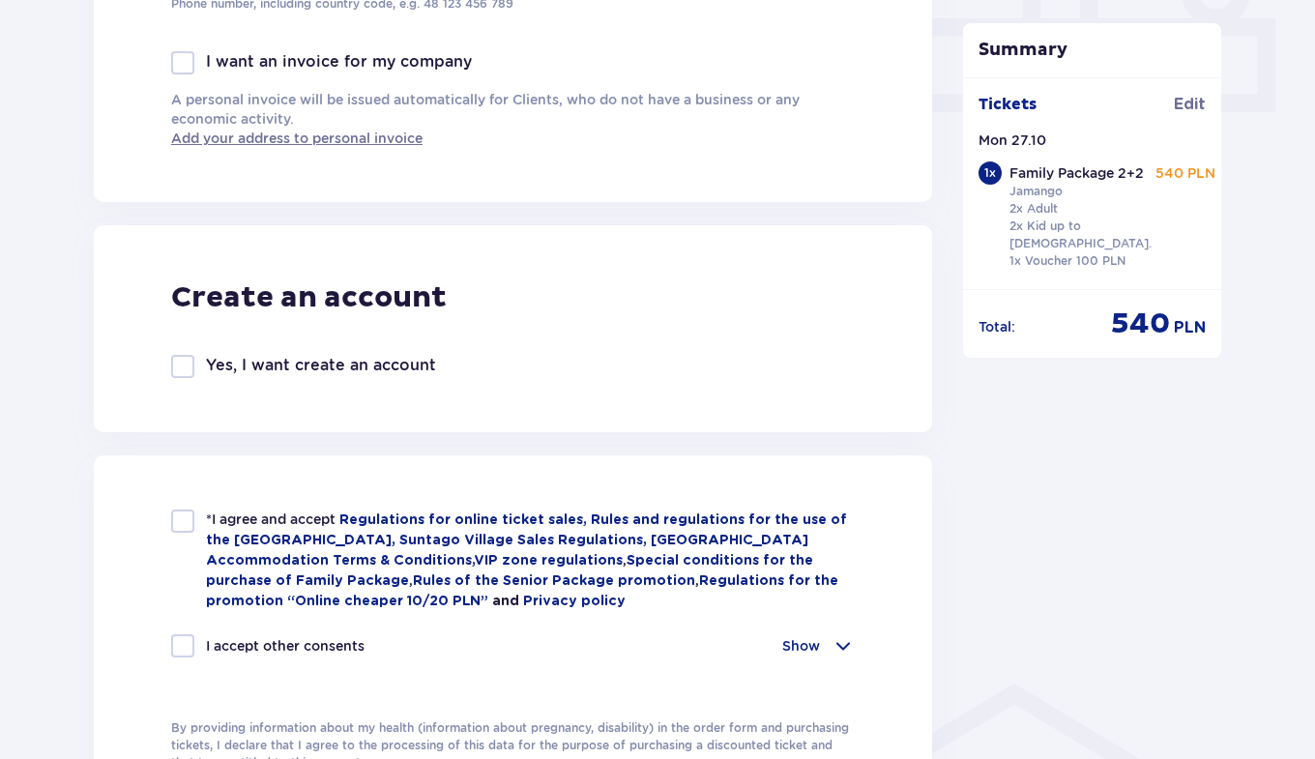
type input "420776752287"
click at [180, 369] on div at bounding box center [182, 366] width 23 height 23
checkbox input "true"
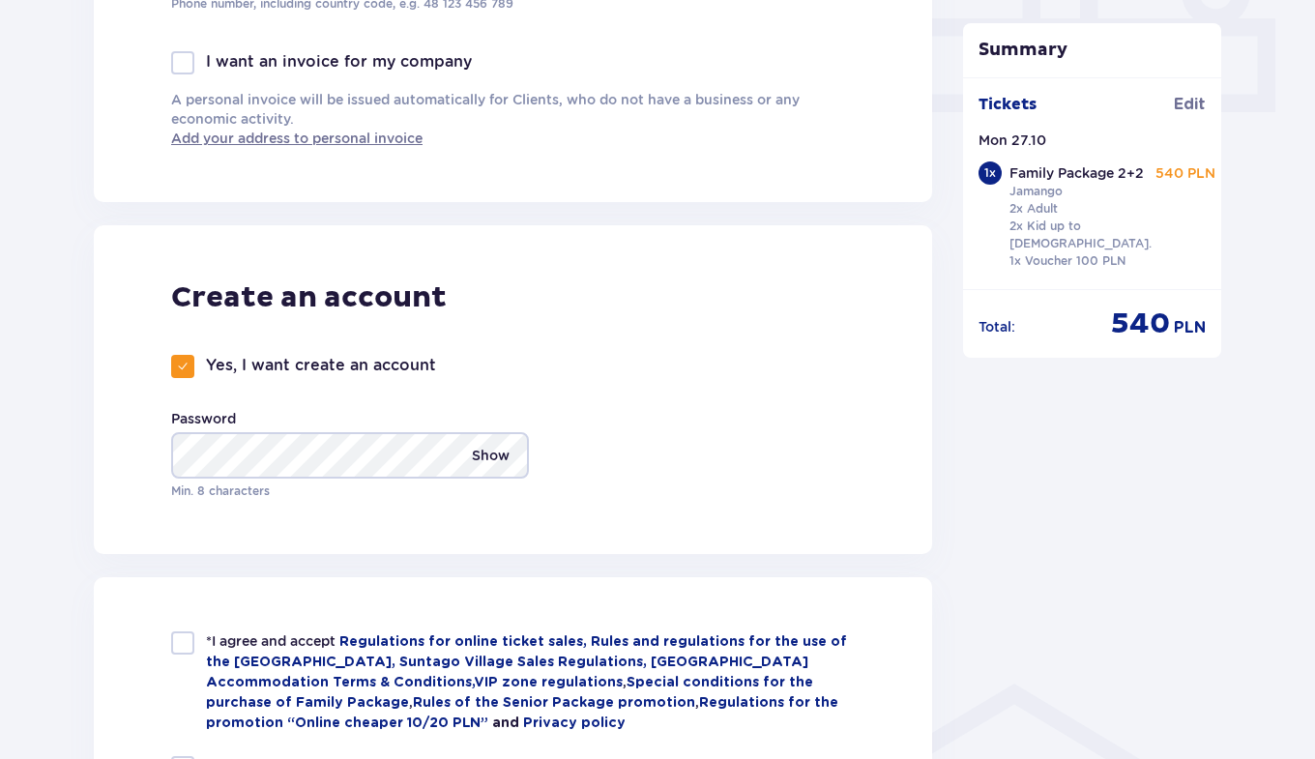
click at [481, 457] on p "Show" at bounding box center [491, 455] width 38 height 46
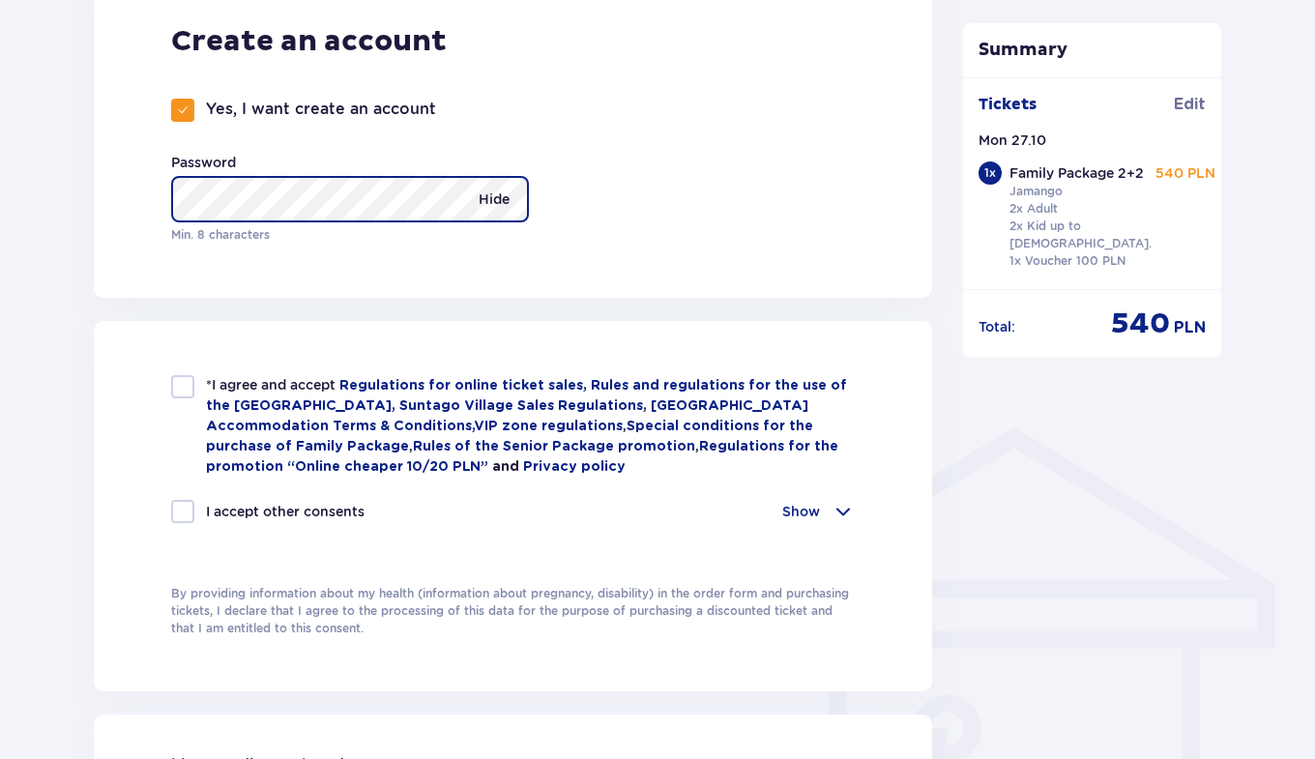
scroll to position [1147, 0]
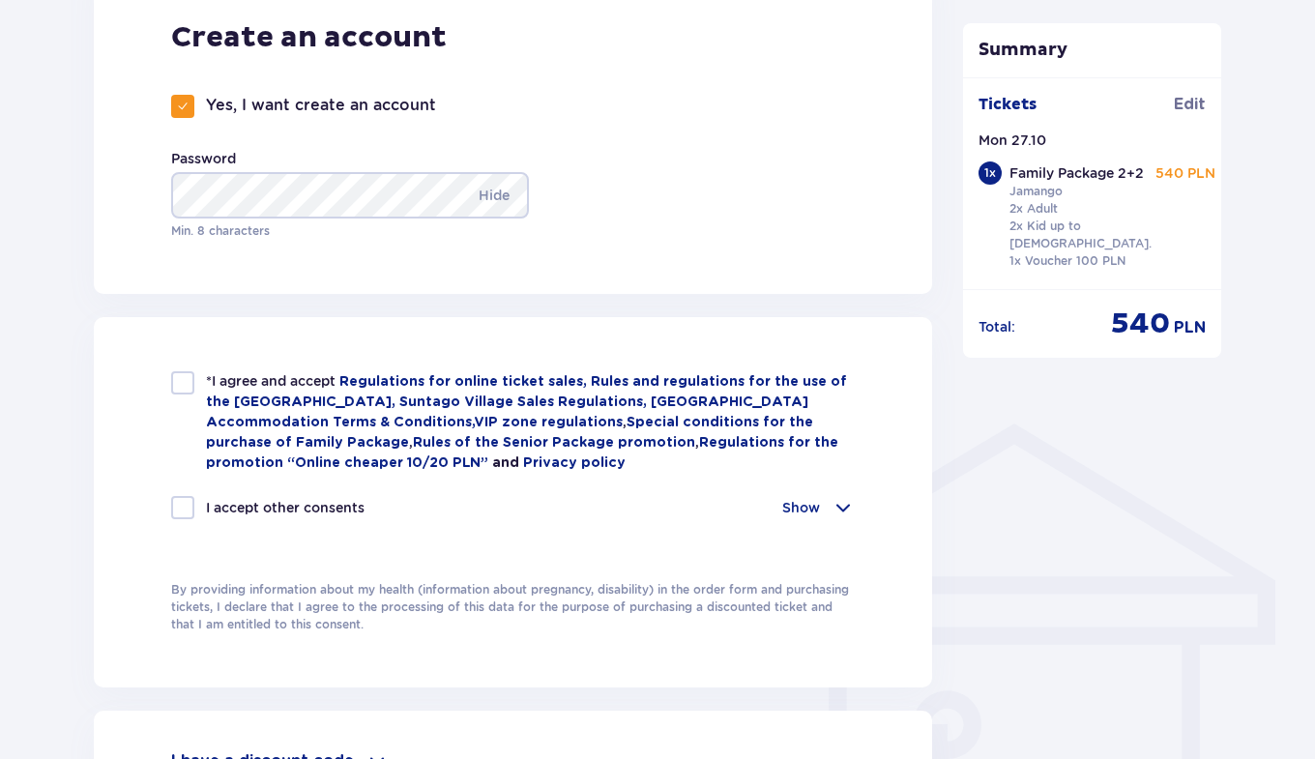
click at [175, 387] on div at bounding box center [182, 382] width 23 height 23
checkbox input "true"
click at [187, 510] on div at bounding box center [182, 507] width 23 height 23
checkbox input "true"
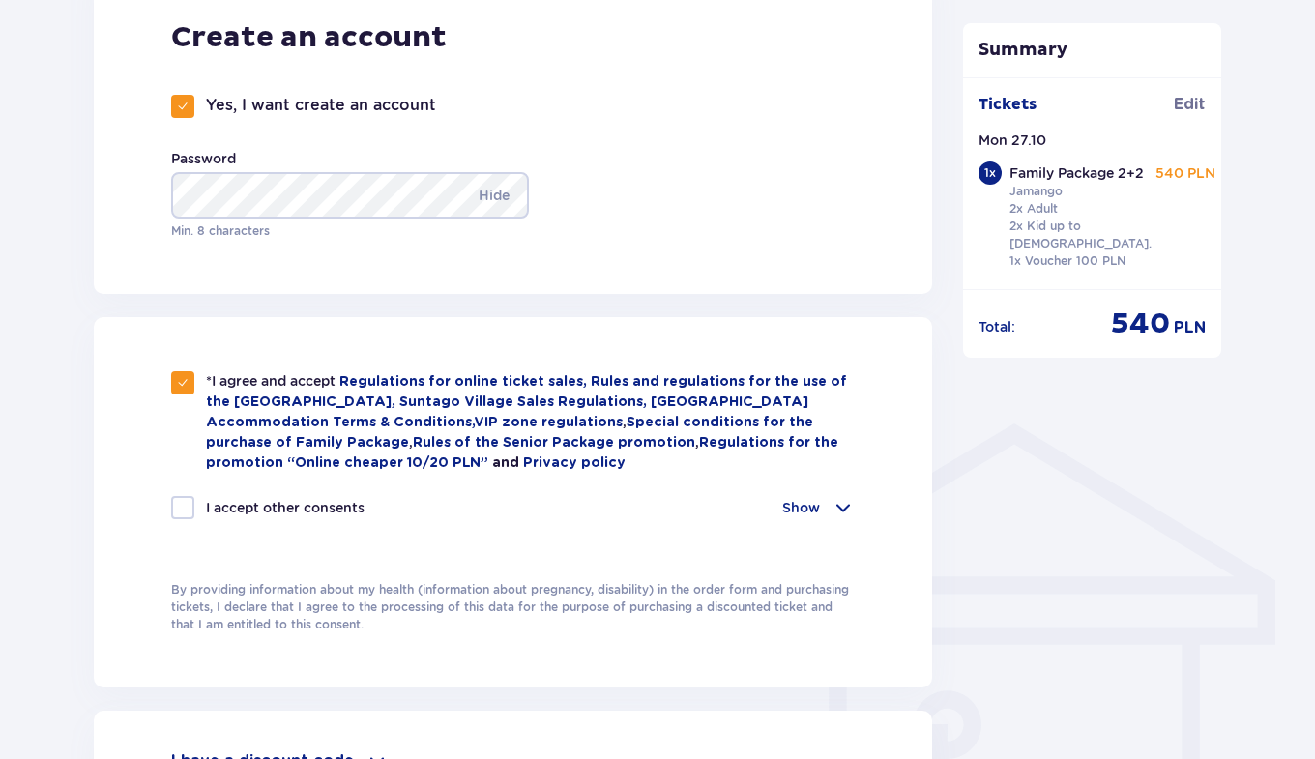
checkbox input "true"
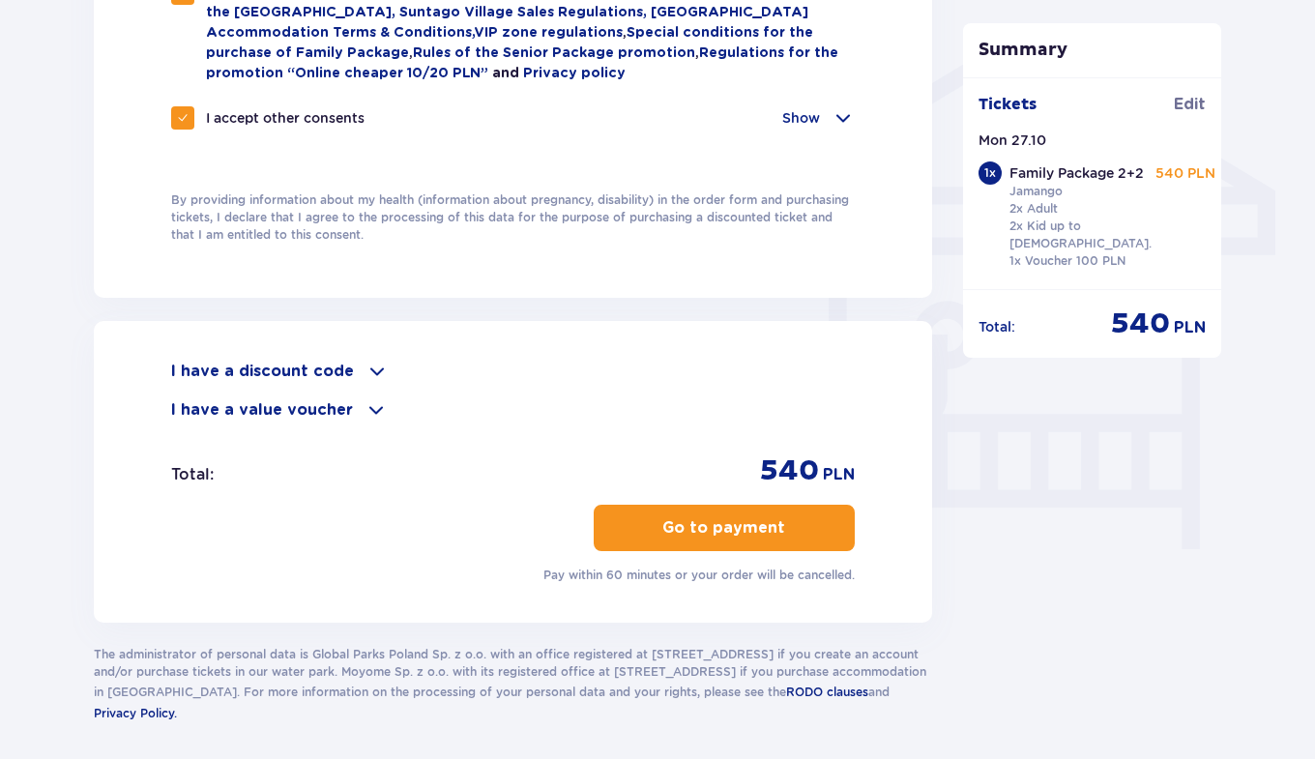
scroll to position [1538, 0]
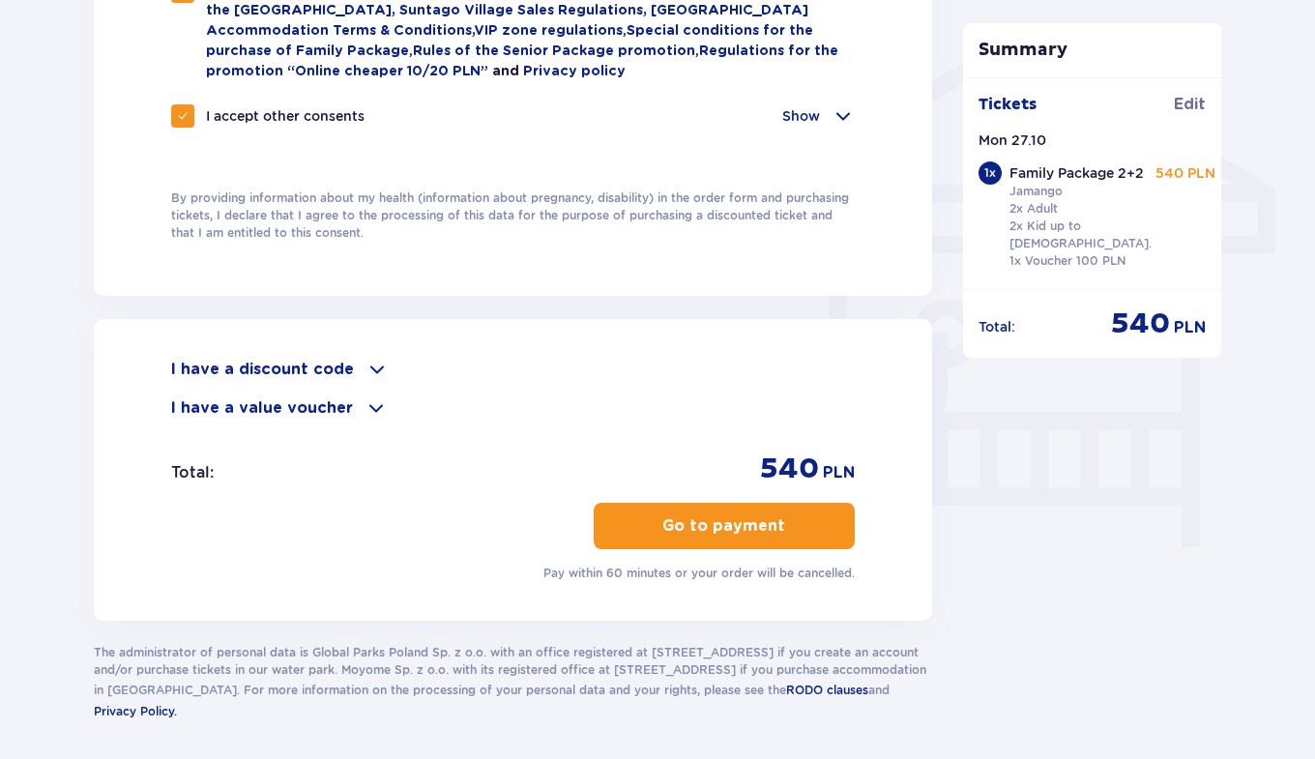
click at [1014, 141] on p "Mon 27.10" at bounding box center [1012, 140] width 68 height 19
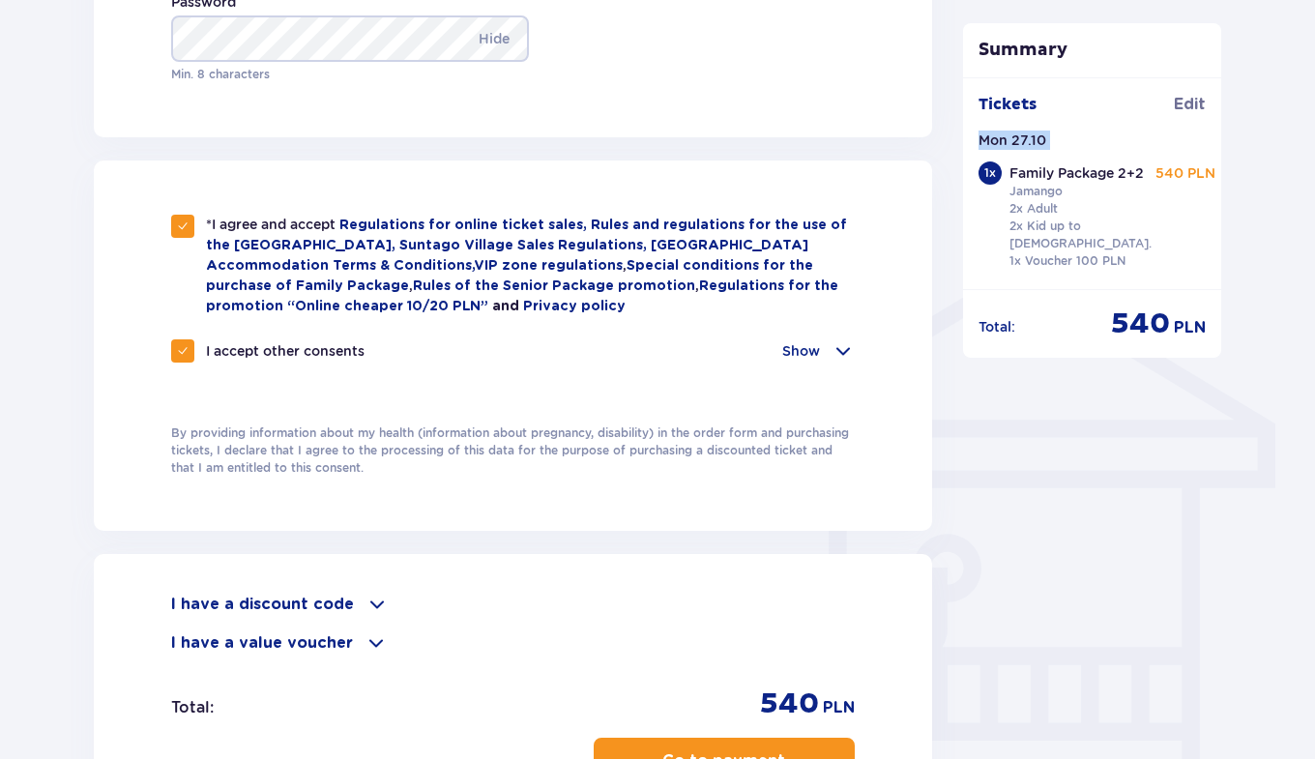
scroll to position [1608, 0]
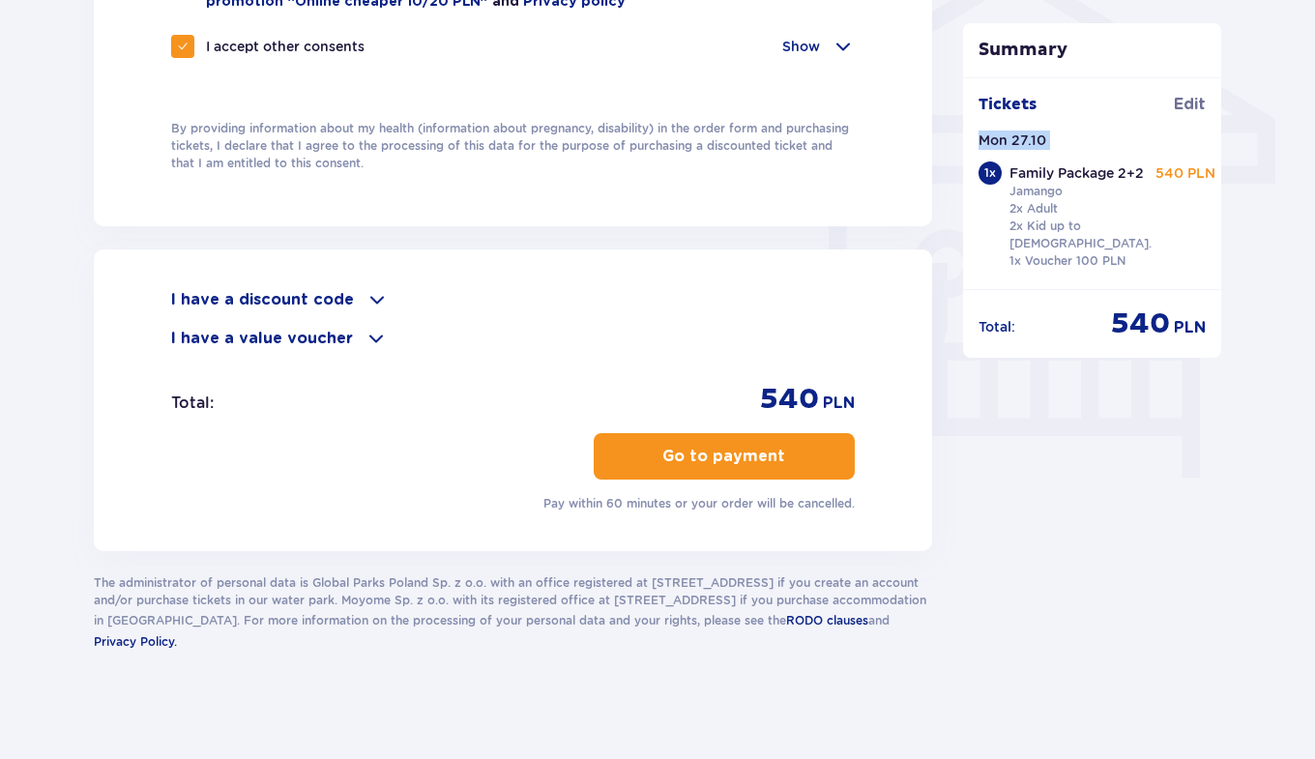
click at [700, 465] on button "Go to payment" at bounding box center [724, 456] width 261 height 46
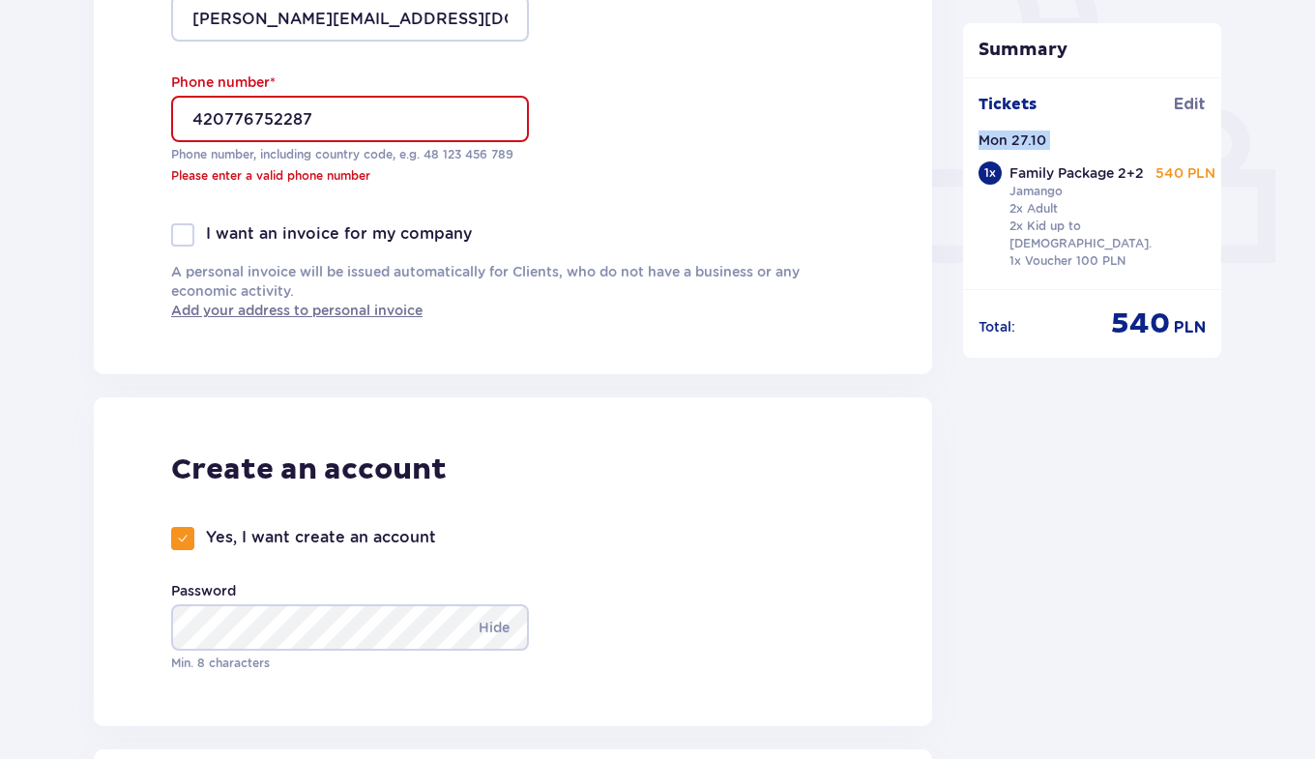
scroll to position [735, 0]
click at [191, 124] on input "420776752287" at bounding box center [350, 120] width 358 height 46
type input "+420776752287"
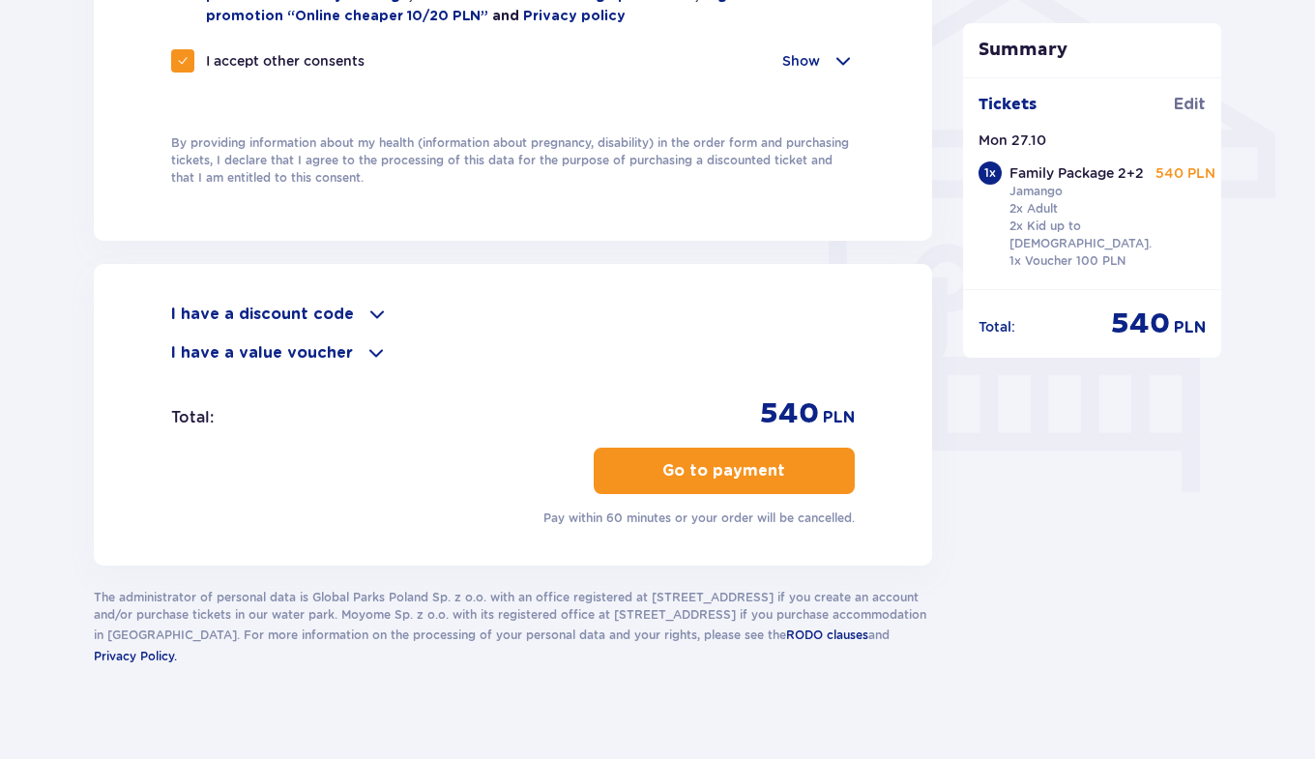
scroll to position [1608, 0]
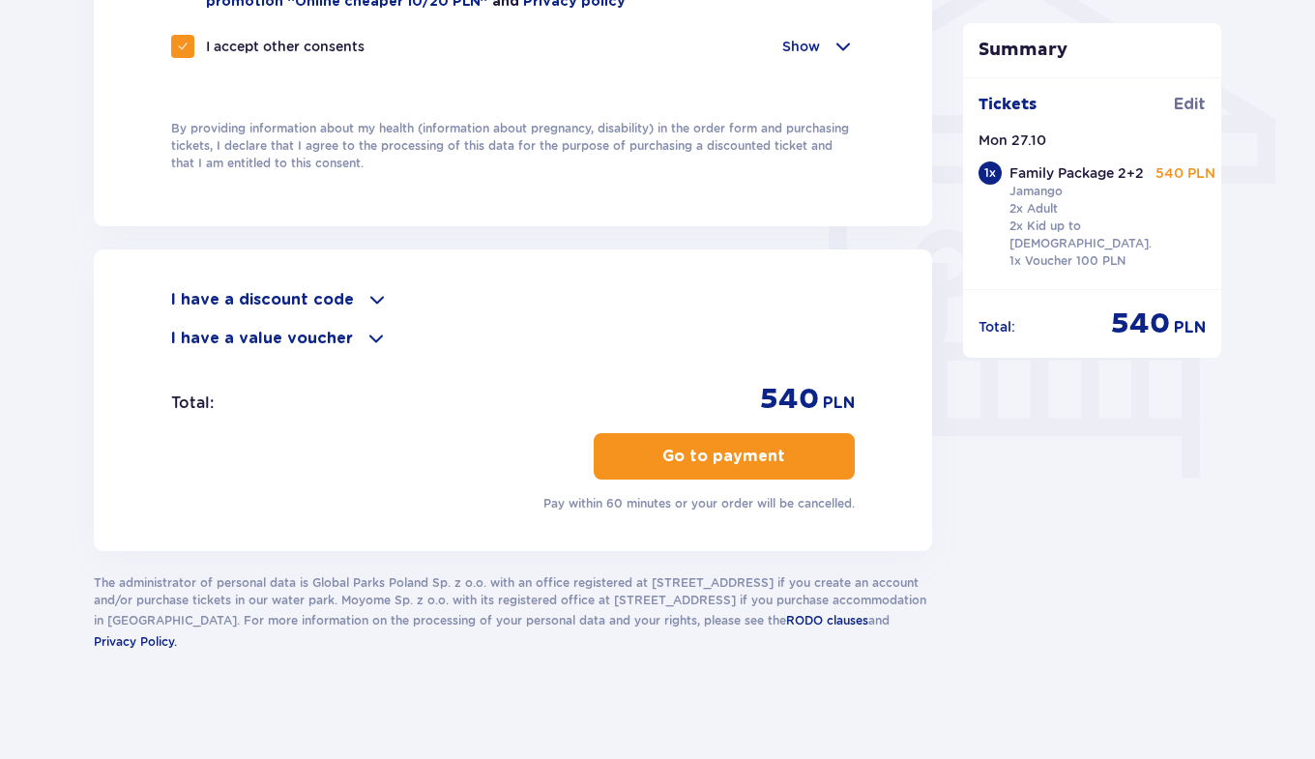
click at [661, 465] on button "Go to payment" at bounding box center [724, 456] width 261 height 46
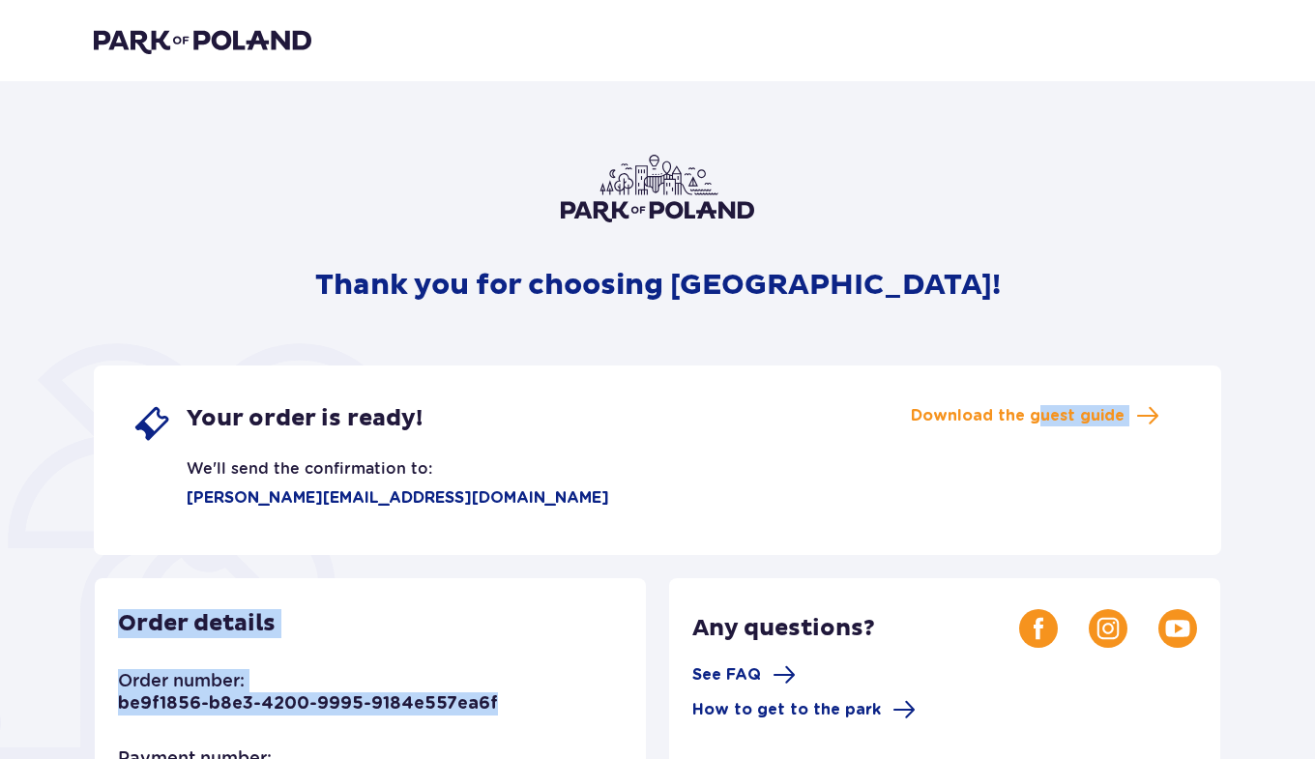
drag, startPoint x: 0, startPoint y: 0, endPoint x: 1043, endPoint y: 328, distance: 1093.5
click at [1043, 328] on div "Thank you for choosing [GEOGRAPHIC_DATA]! Your order is ready! We'll send the c…" at bounding box center [657, 663] width 1127 height 1017
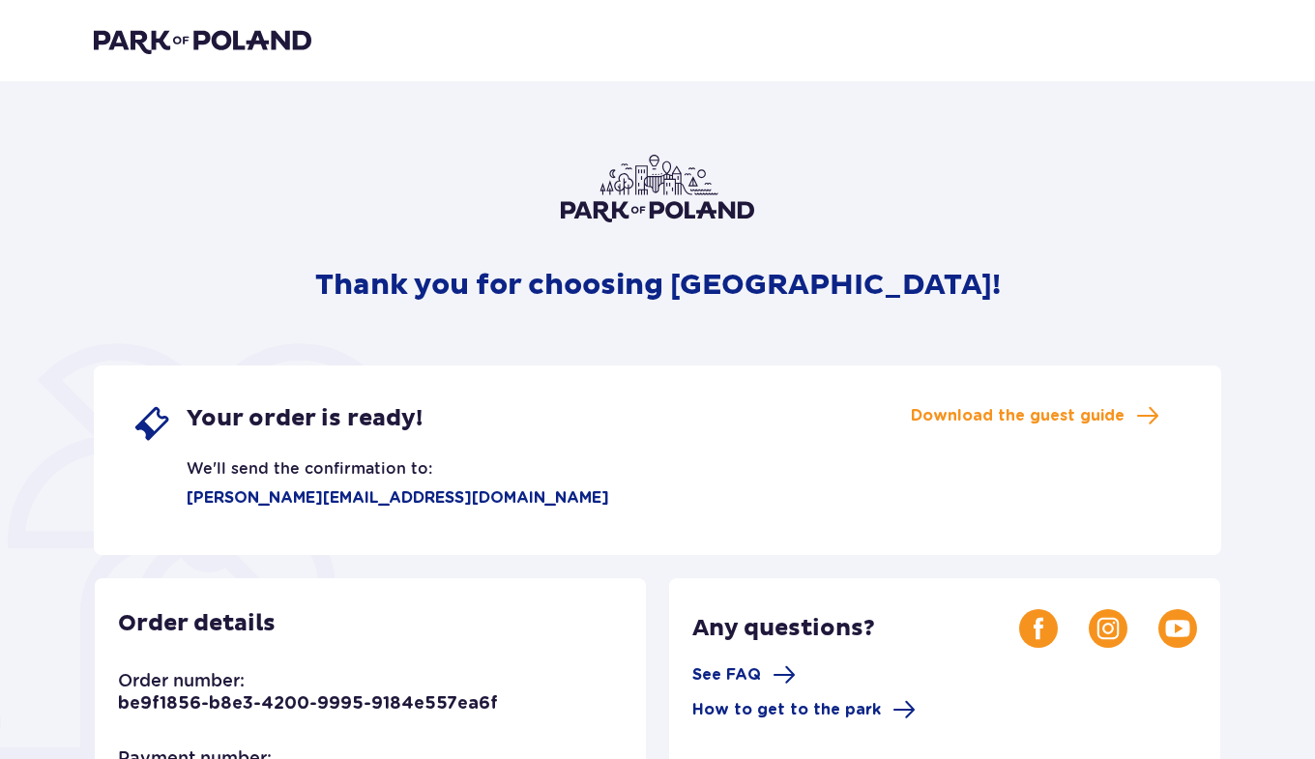
click at [920, 454] on div "Your order is ready! We'll send the confirmation to: [PERSON_NAME][EMAIL_ADDRES…" at bounding box center [657, 459] width 1127 height 189
click at [990, 419] on span "Download the guest guide" at bounding box center [1018, 415] width 214 height 21
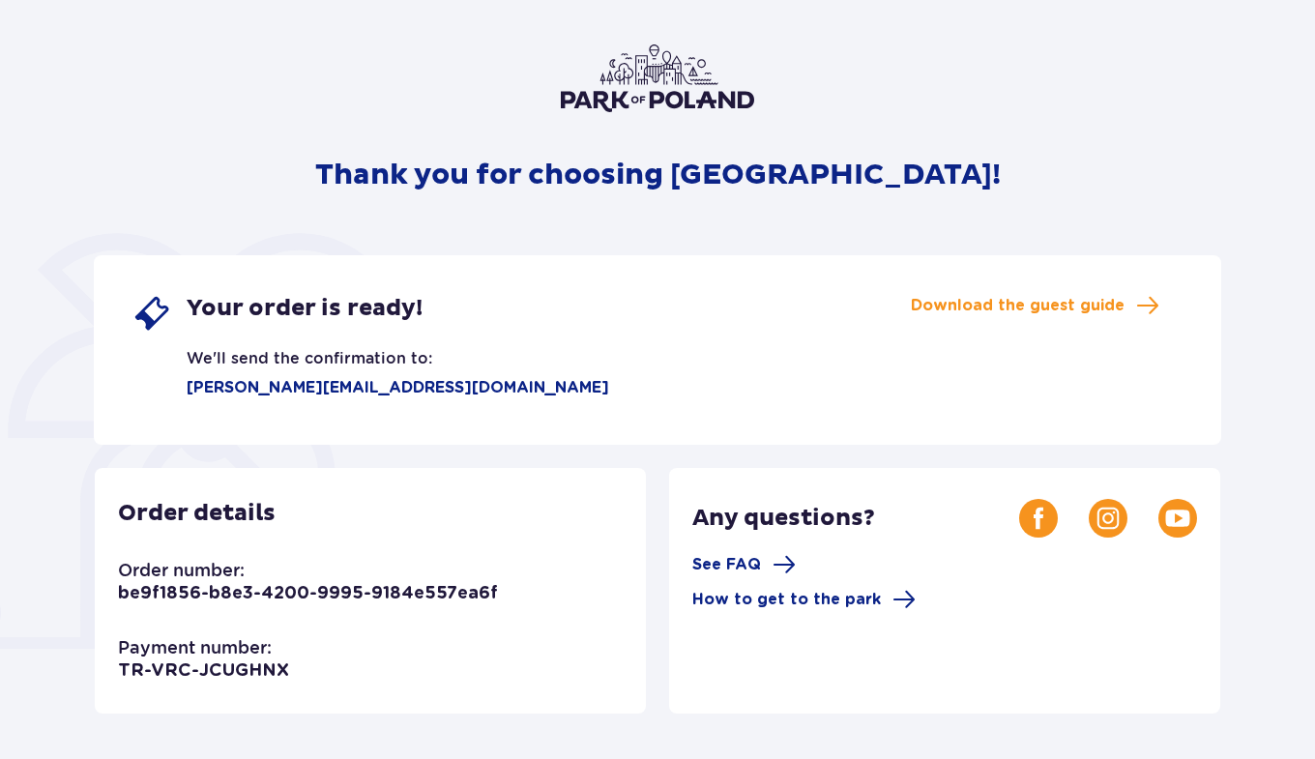
scroll to position [105, 0]
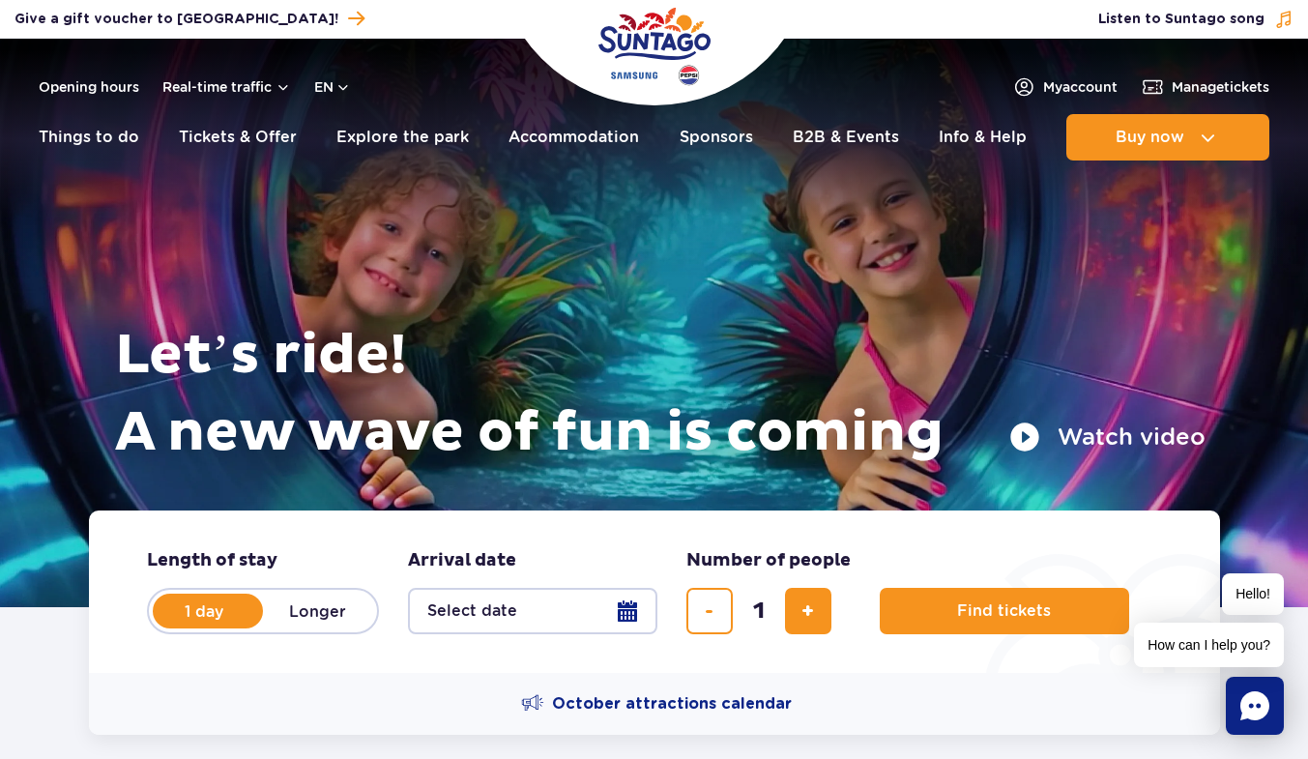
click at [1054, 432] on button "Watch video" at bounding box center [1107, 437] width 196 height 31
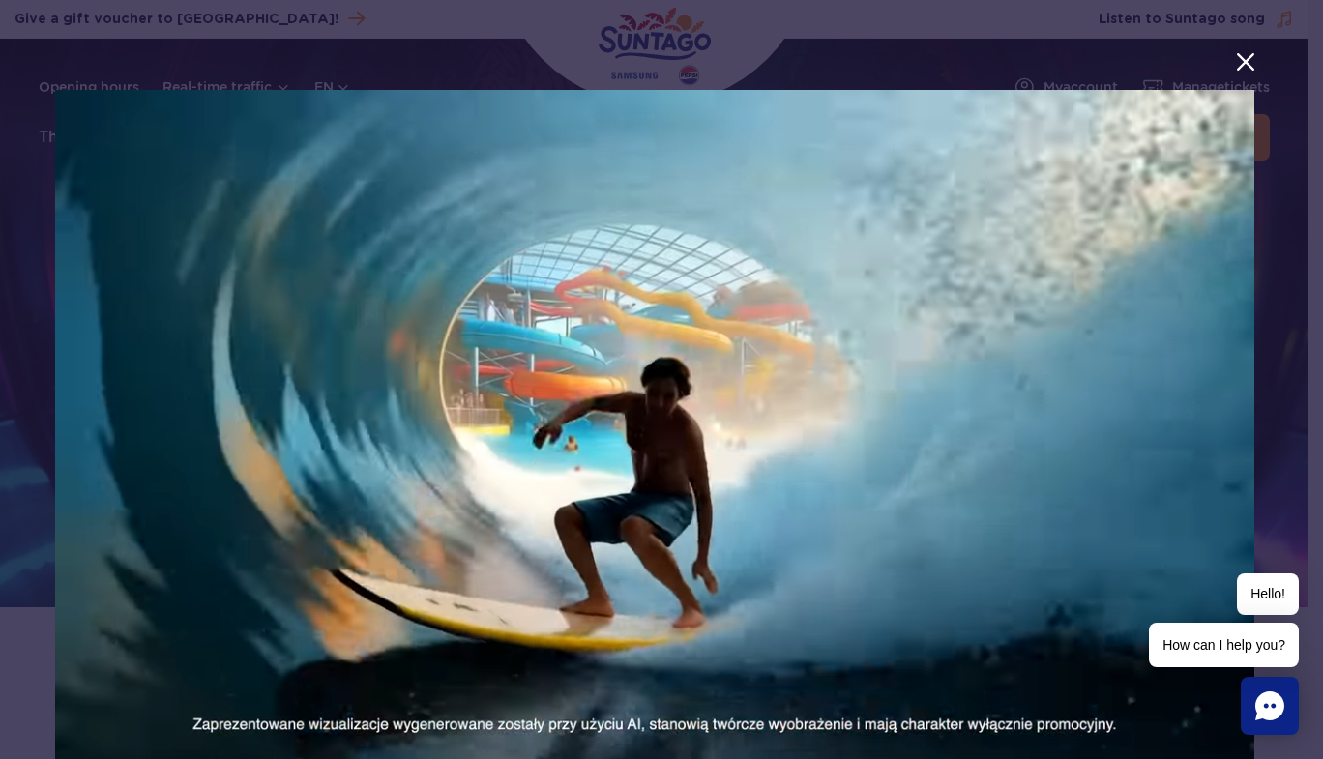
click at [1241, 54] on button "menu.aria_label.close_suntago_spot_modal" at bounding box center [1245, 61] width 25 height 25
